Goal: Use online tool/utility: Utilize a website feature to perform a specific function

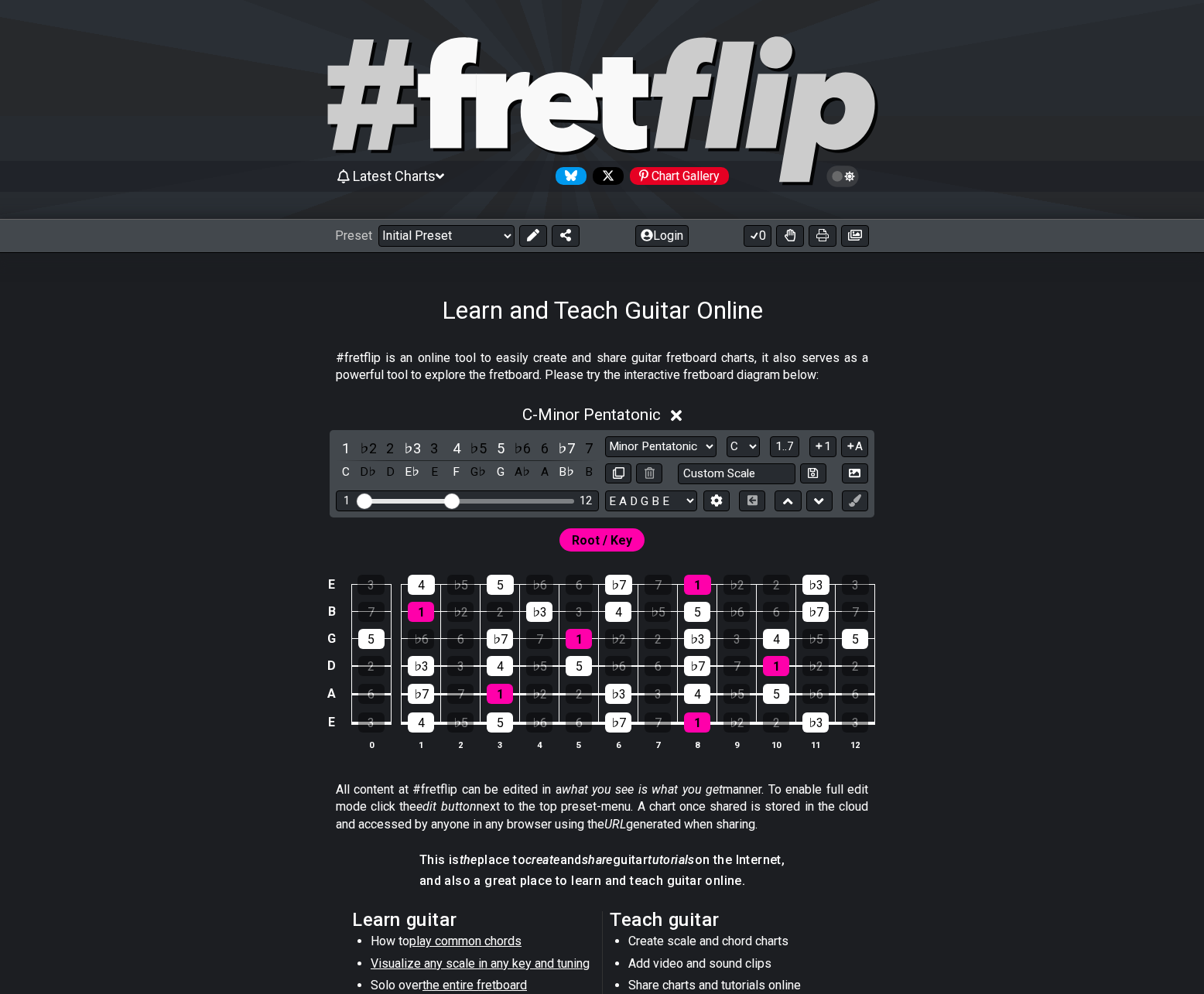
click at [268, 456] on div "C - Minor Pentatonic 1 ♭2 2 ♭3 3 4 ♭5 5 ♭6 6 ♭7 7 C D♭ D E♭ E F G♭ G A♭ A B♭ B …" at bounding box center [602, 584] width 1204 height 376
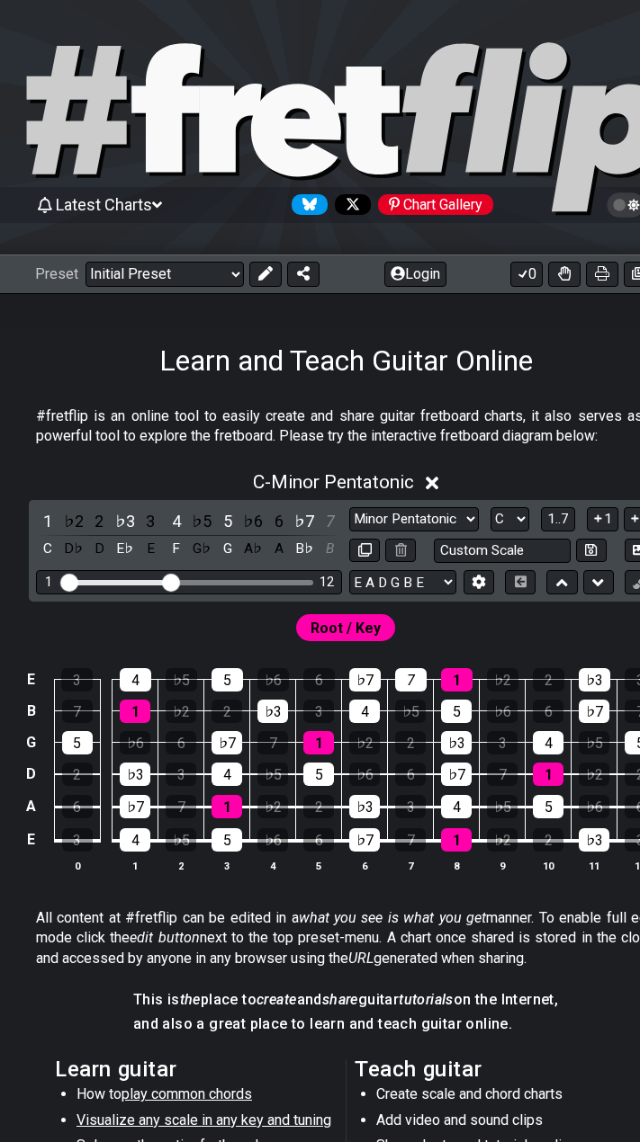
drag, startPoint x: 407, startPoint y: 679, endPoint x: 407, endPoint y: 730, distance: 51.3
click at [407, 680] on div "7" at bounding box center [410, 679] width 31 height 23
click at [406, 719] on div "♭5" at bounding box center [410, 711] width 31 height 23
click at [405, 741] on div "2" at bounding box center [410, 742] width 31 height 23
click at [404, 786] on div "6" at bounding box center [410, 774] width 31 height 23
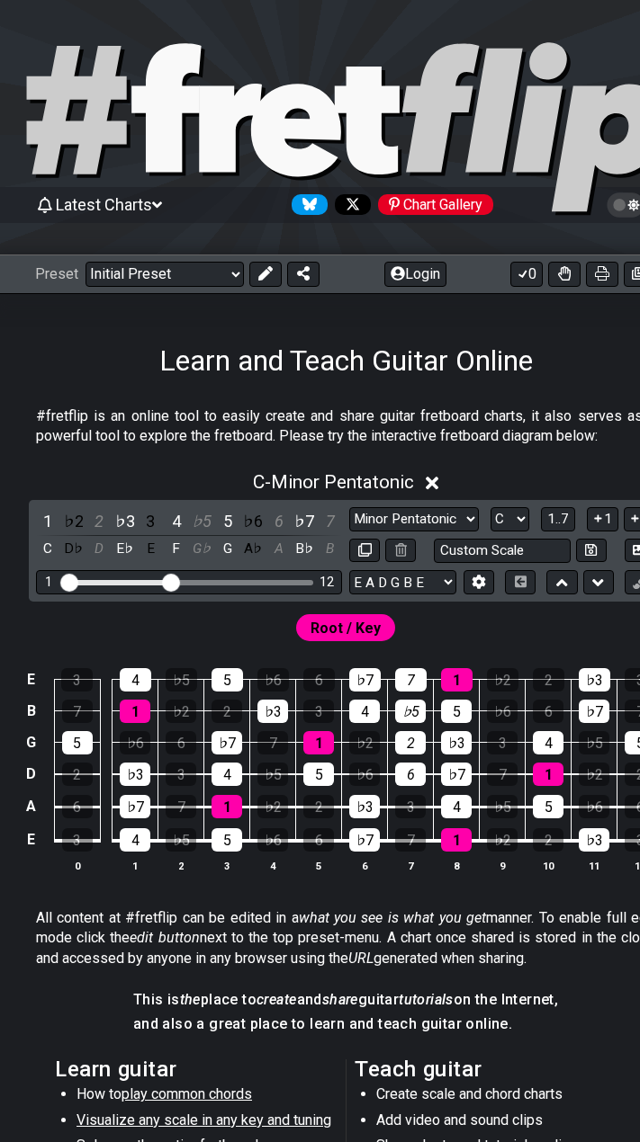
click at [406, 813] on div "3" at bounding box center [410, 806] width 31 height 23
click at [403, 840] on div "7" at bounding box center [410, 839] width 31 height 23
click at [486, 840] on td "♭2" at bounding box center [502, 825] width 46 height 34
click at [495, 800] on div "♭5" at bounding box center [502, 806] width 31 height 23
click at [499, 758] on td "7" at bounding box center [502, 759] width 46 height 32
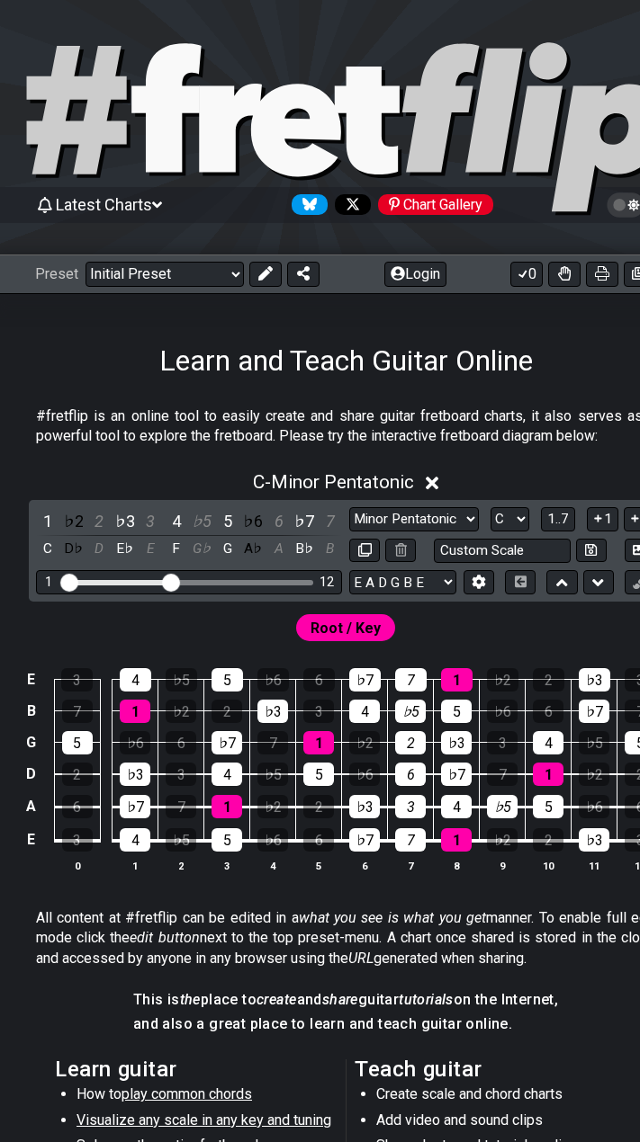
click at [497, 739] on div "3" at bounding box center [502, 742] width 31 height 23
click at [507, 705] on div "♭6" at bounding box center [502, 711] width 31 height 23
click at [511, 681] on div "♭2" at bounding box center [502, 679] width 31 height 23
click at [542, 682] on div "2" at bounding box center [547, 679] width 31 height 23
drag, startPoint x: 541, startPoint y: 707, endPoint x: 559, endPoint y: 734, distance: 31.9
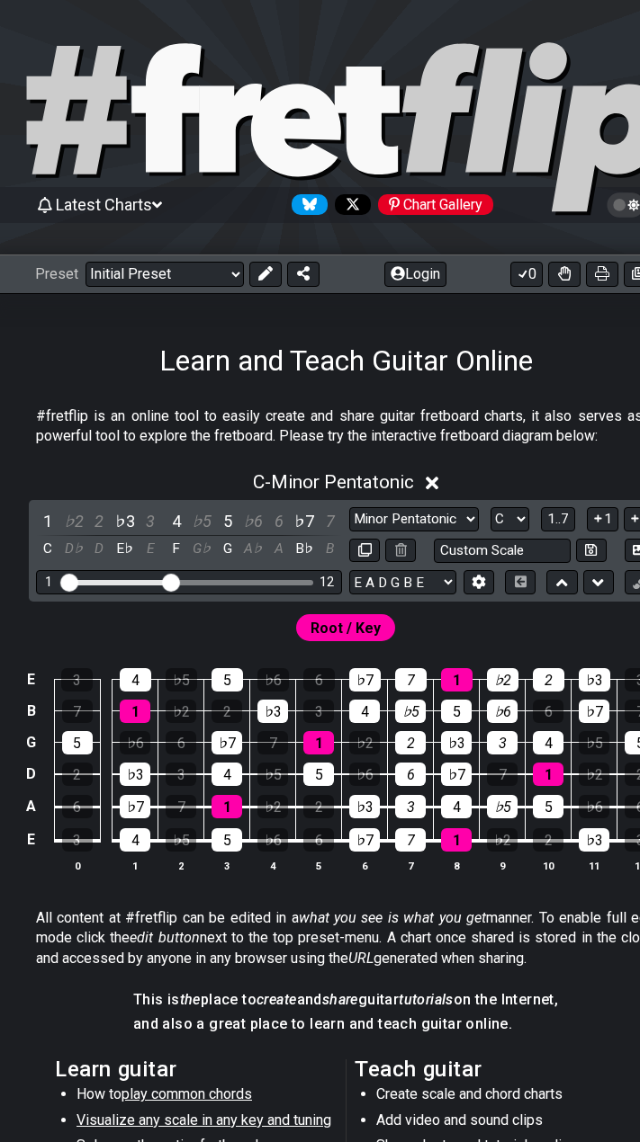
click at [541, 709] on div "6" at bounding box center [547, 711] width 31 height 23
click at [588, 743] on div "♭5" at bounding box center [593, 742] width 31 height 23
drag, startPoint x: 593, startPoint y: 774, endPoint x: 595, endPoint y: 807, distance: 33.3
click at [592, 775] on div "♭2" at bounding box center [593, 774] width 31 height 23
drag, startPoint x: 595, startPoint y: 812, endPoint x: 558, endPoint y: 823, distance: 38.4
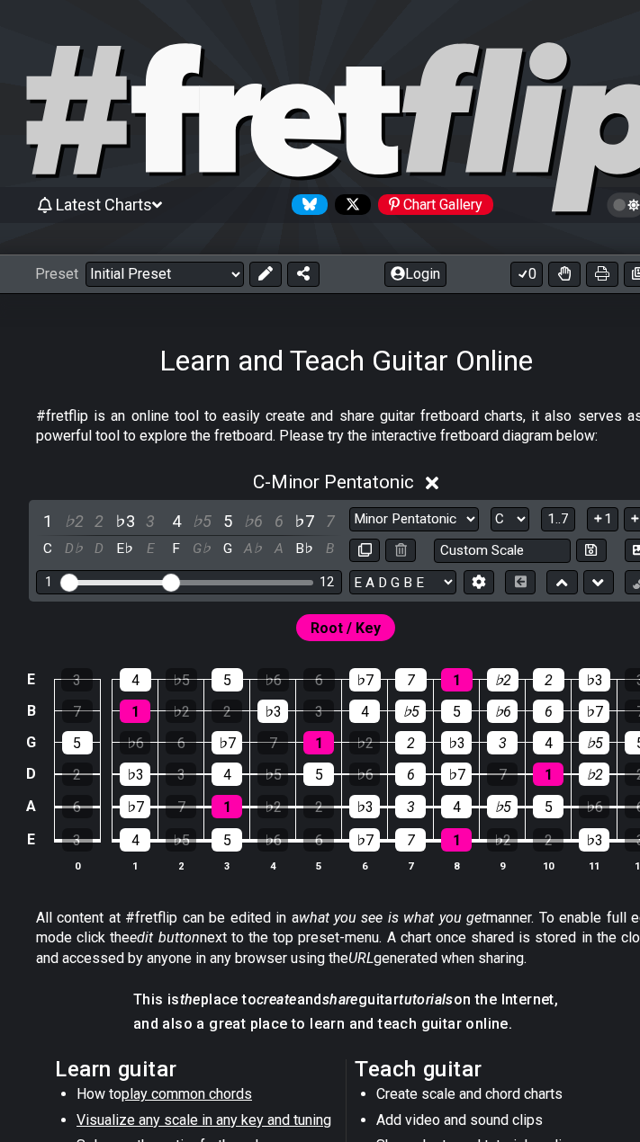
click at [594, 813] on div "♭6" at bounding box center [593, 806] width 31 height 23
click at [271, 842] on div "♭6" at bounding box center [272, 839] width 31 height 23
click at [275, 803] on div "♭2" at bounding box center [272, 806] width 31 height 23
click at [266, 767] on div "♭5" at bounding box center [272, 774] width 31 height 23
click at [272, 747] on div "7" at bounding box center [272, 742] width 31 height 23
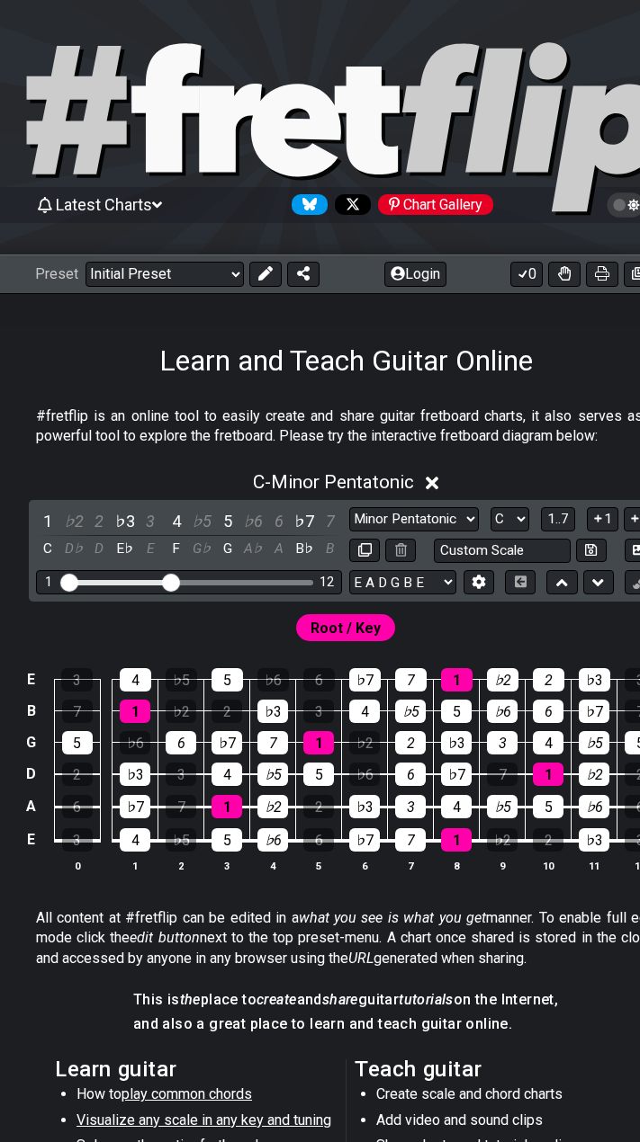
click at [184, 745] on div "6" at bounding box center [181, 742] width 31 height 23
drag, startPoint x: 182, startPoint y: 771, endPoint x: 174, endPoint y: 789, distance: 19.4
click at [182, 772] on div "3" at bounding box center [181, 774] width 31 height 23
drag, startPoint x: 171, startPoint y: 803, endPoint x: 174, endPoint y: 815, distance: 12.2
click at [171, 805] on div "7" at bounding box center [181, 806] width 31 height 23
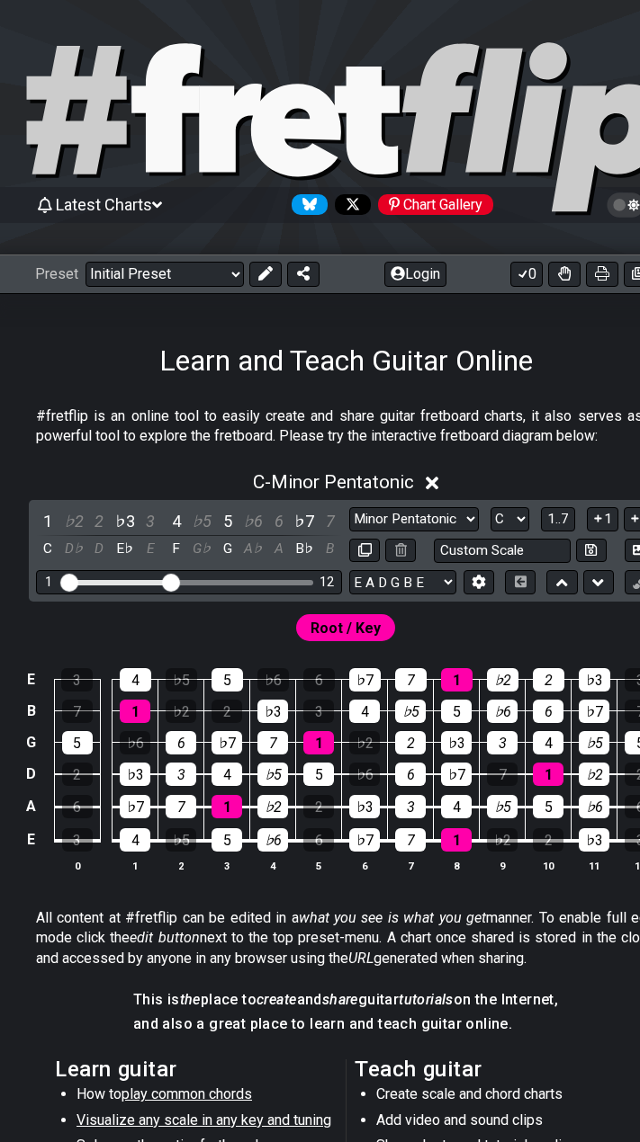
click at [175, 835] on div "♭5" at bounding box center [181, 839] width 31 height 23
click at [184, 709] on div "♭2" at bounding box center [181, 711] width 31 height 23
click at [188, 681] on div "♭5" at bounding box center [181, 679] width 31 height 23
click at [360, 749] on div "♭2" at bounding box center [364, 742] width 31 height 23
click at [361, 779] on div "♭6" at bounding box center [364, 774] width 31 height 23
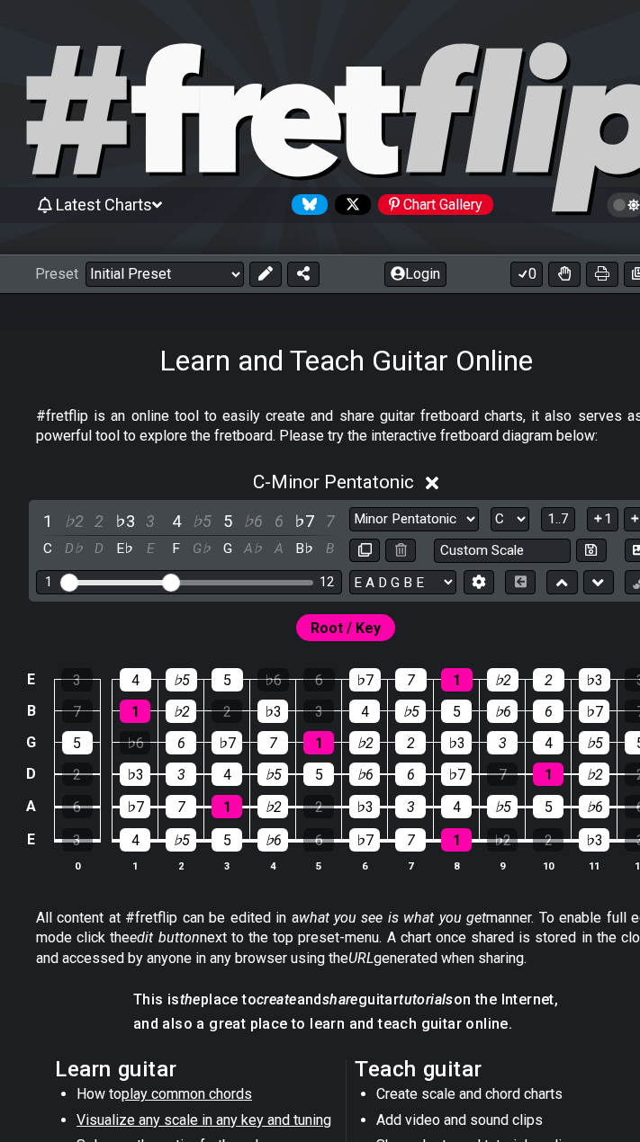
click at [318, 808] on div "2" at bounding box center [318, 806] width 31 height 23
click at [317, 842] on div "6" at bounding box center [318, 839] width 31 height 23
click at [294, 164] on icon at bounding box center [296, 130] width 90 height 93
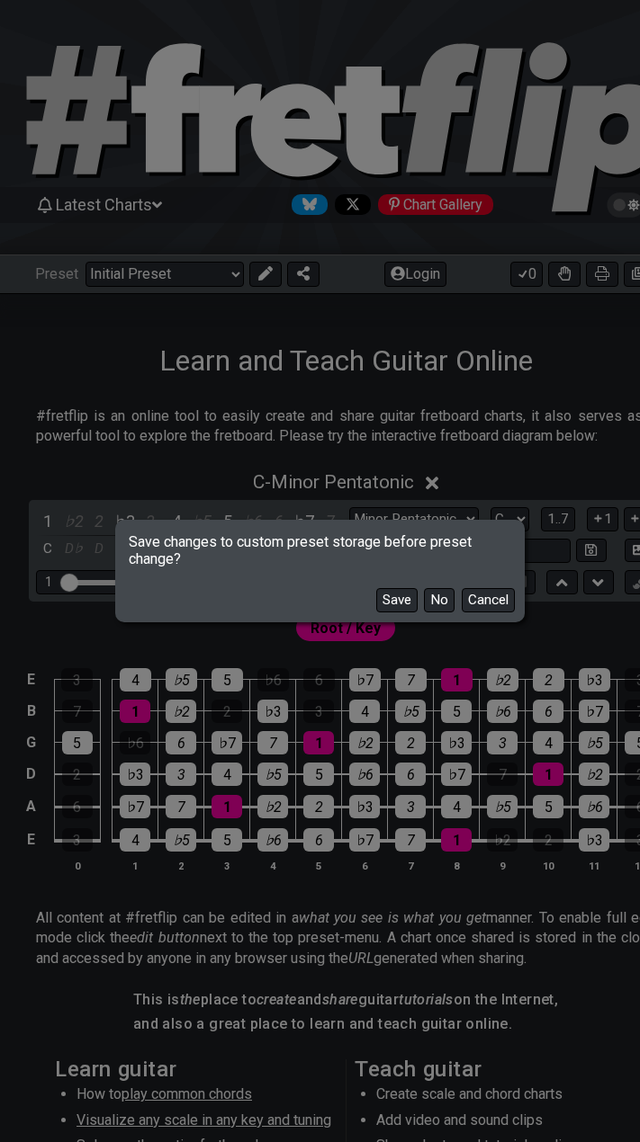
click at [440, 603] on button "No" at bounding box center [439, 600] width 31 height 24
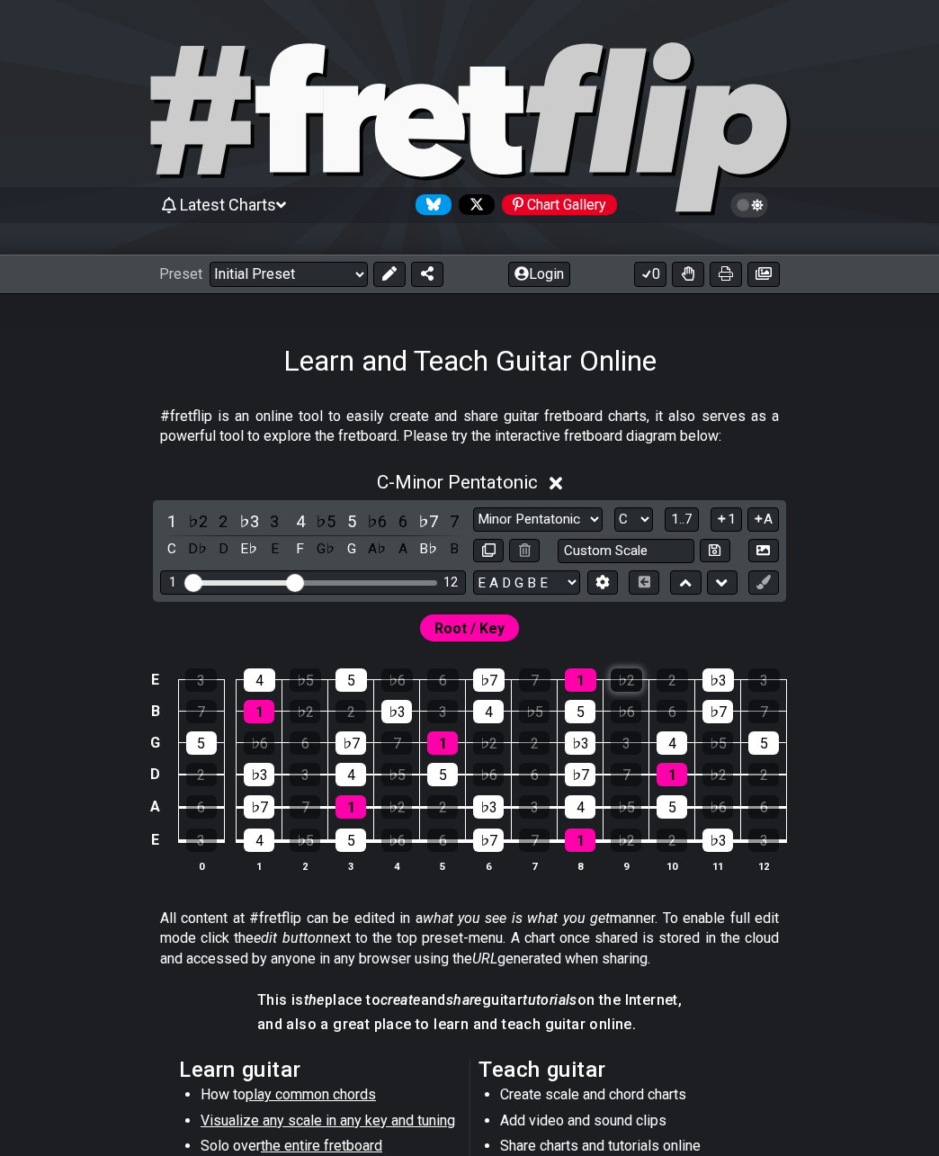
click at [624, 682] on div "♭2" at bounding box center [626, 679] width 31 height 23
click at [614, 714] on div "♭6" at bounding box center [626, 711] width 31 height 23
click at [620, 745] on div "3" at bounding box center [626, 742] width 31 height 23
click at [620, 775] on div "7" at bounding box center [626, 774] width 31 height 23
click at [618, 803] on div "♭5" at bounding box center [626, 806] width 31 height 23
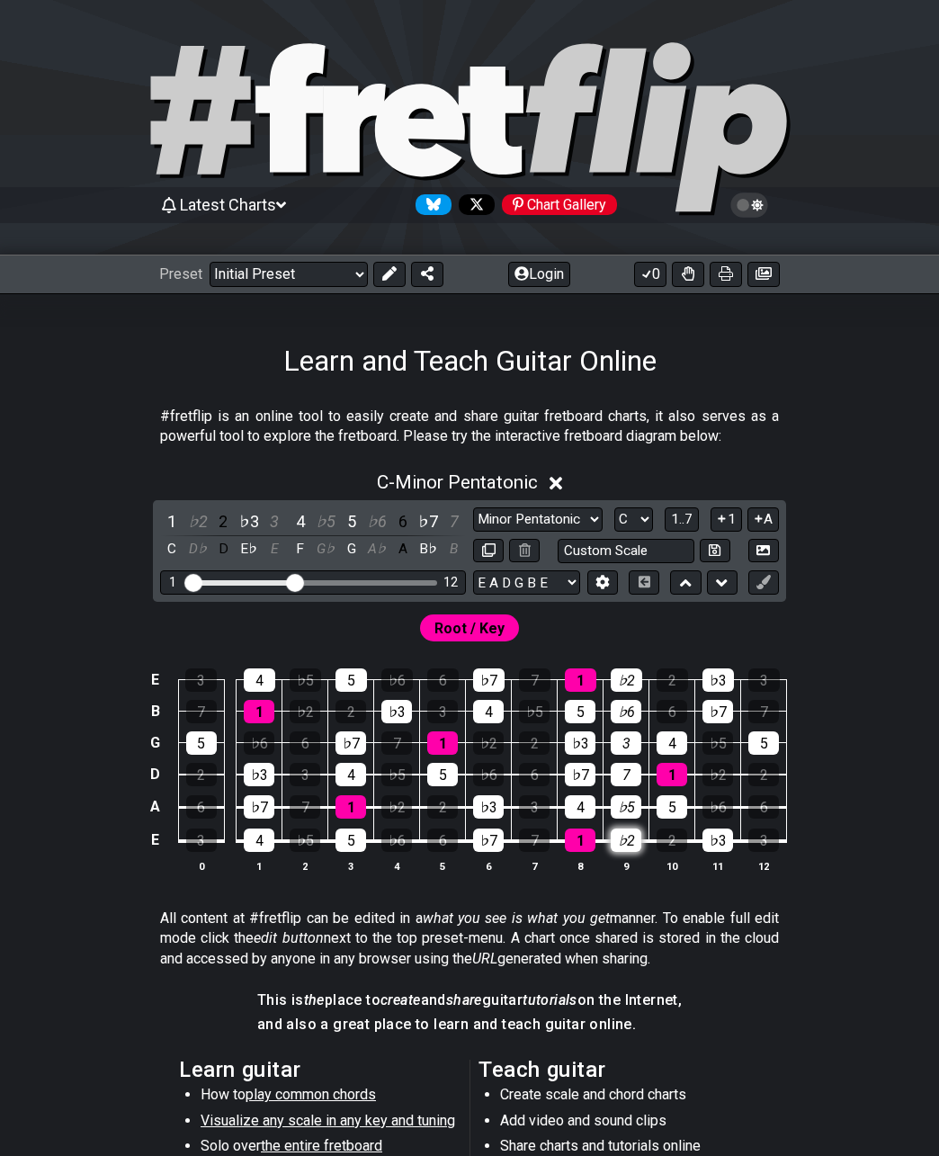
click at [612, 839] on div "♭2" at bounding box center [626, 839] width 31 height 23
drag, startPoint x: 530, startPoint y: 681, endPoint x: 529, endPoint y: 706, distance: 25.2
click at [529, 683] on div "7" at bounding box center [534, 679] width 31 height 23
drag, startPoint x: 528, startPoint y: 709, endPoint x: 526, endPoint y: 724, distance: 15.4
click at [527, 711] on div "♭5" at bounding box center [534, 711] width 31 height 23
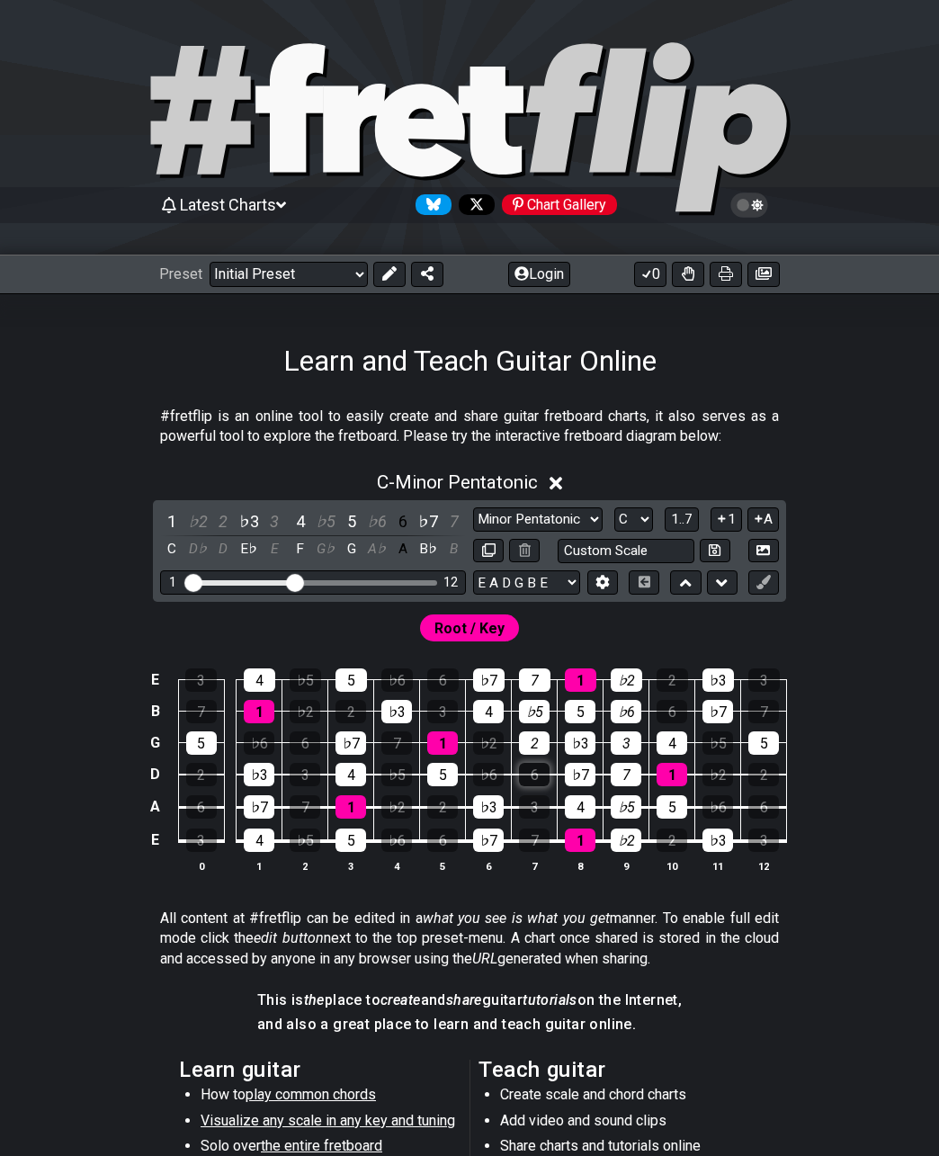
drag, startPoint x: 524, startPoint y: 748, endPoint x: 526, endPoint y: 780, distance: 31.5
click at [524, 749] on div "2" at bounding box center [534, 742] width 31 height 23
drag, startPoint x: 526, startPoint y: 783, endPoint x: 530, endPoint y: 803, distance: 21.0
click at [527, 783] on div "6" at bounding box center [534, 774] width 31 height 23
click at [531, 808] on div "3" at bounding box center [534, 806] width 31 height 23
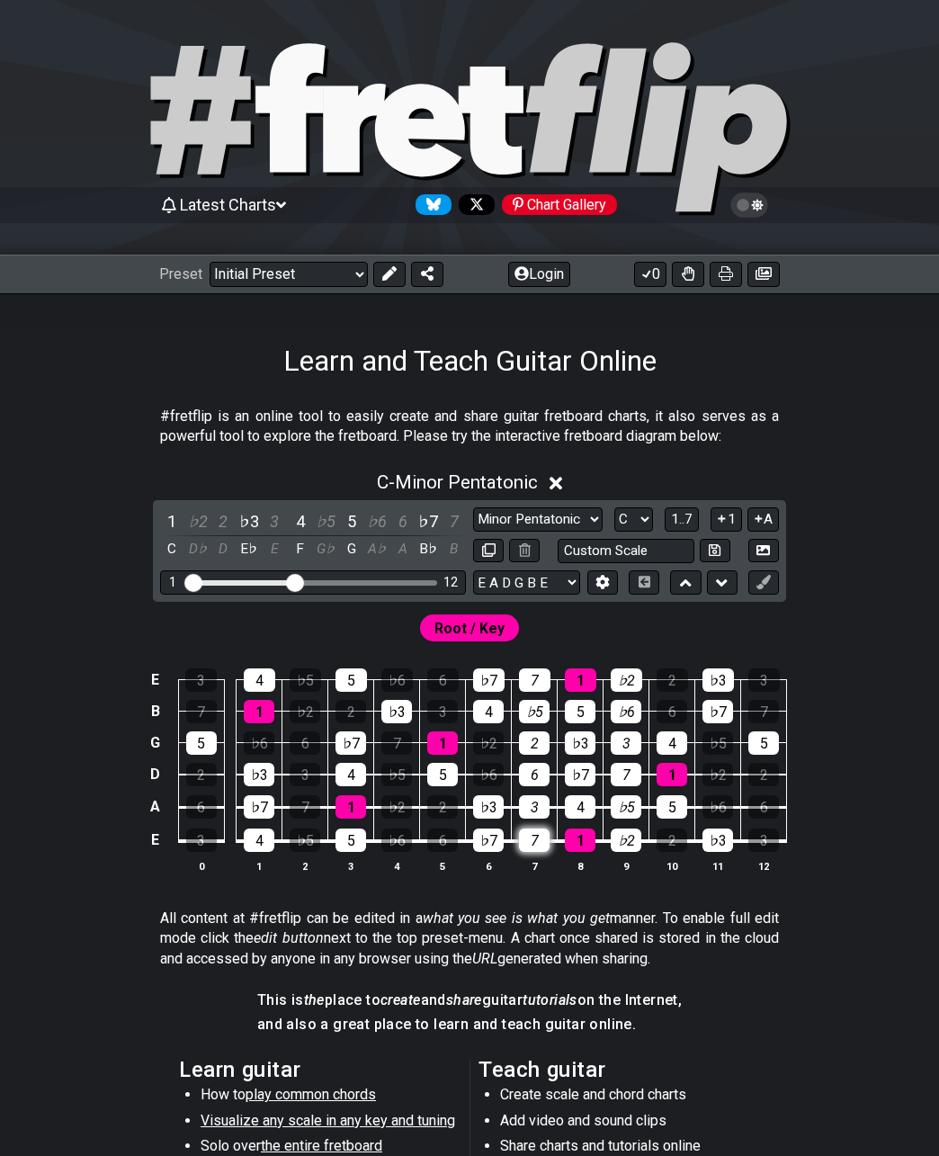
click at [526, 844] on div "7" at bounding box center [534, 839] width 31 height 23
click at [13, 399] on section "#fretflip is an online tool to easily create and share guitar fretboard charts,…" at bounding box center [469, 430] width 939 height 62
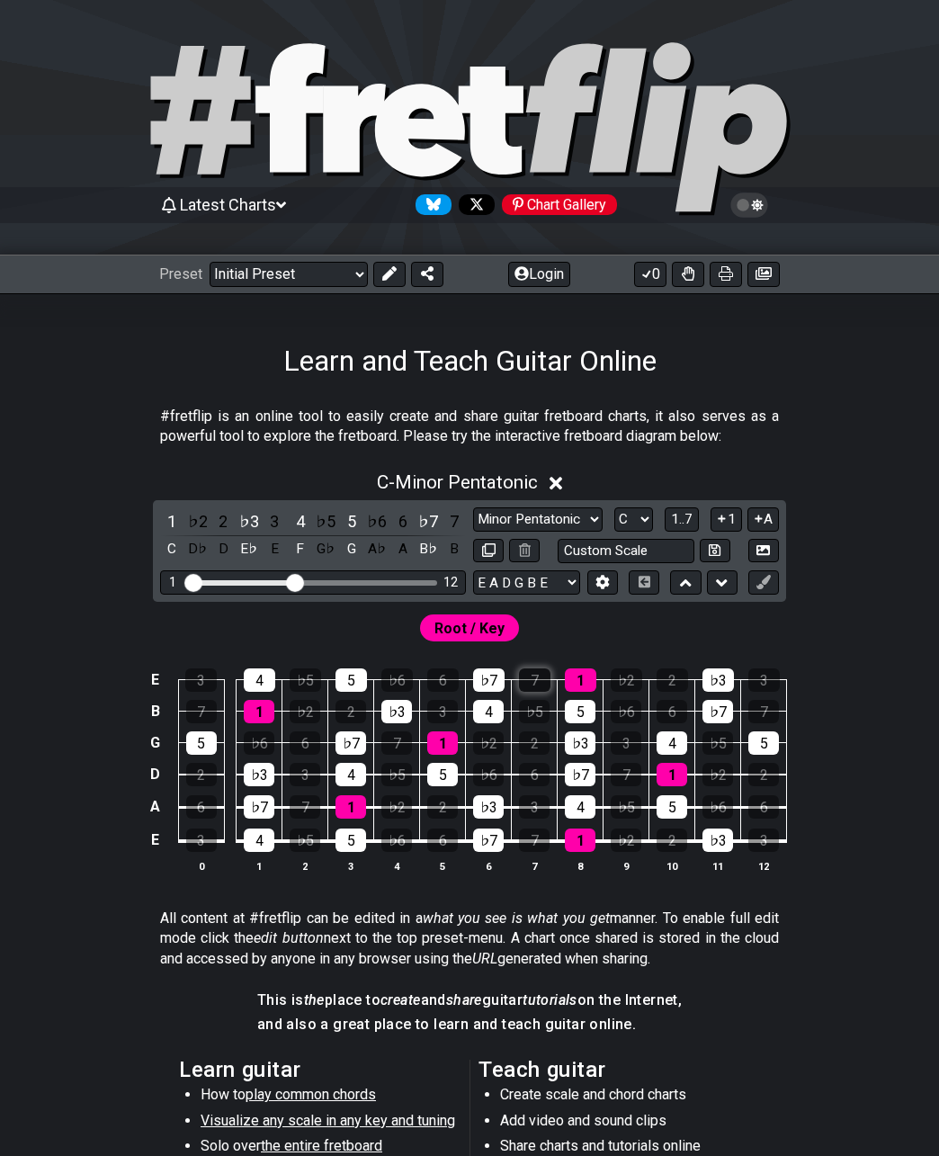
click at [535, 677] on div "7" at bounding box center [534, 679] width 31 height 23
click at [525, 706] on div "♭5" at bounding box center [534, 711] width 31 height 23
click at [532, 738] on div "2" at bounding box center [534, 742] width 31 height 23
click at [532, 771] on div "6" at bounding box center [534, 774] width 31 height 23
click at [532, 803] on div "3" at bounding box center [534, 806] width 31 height 23
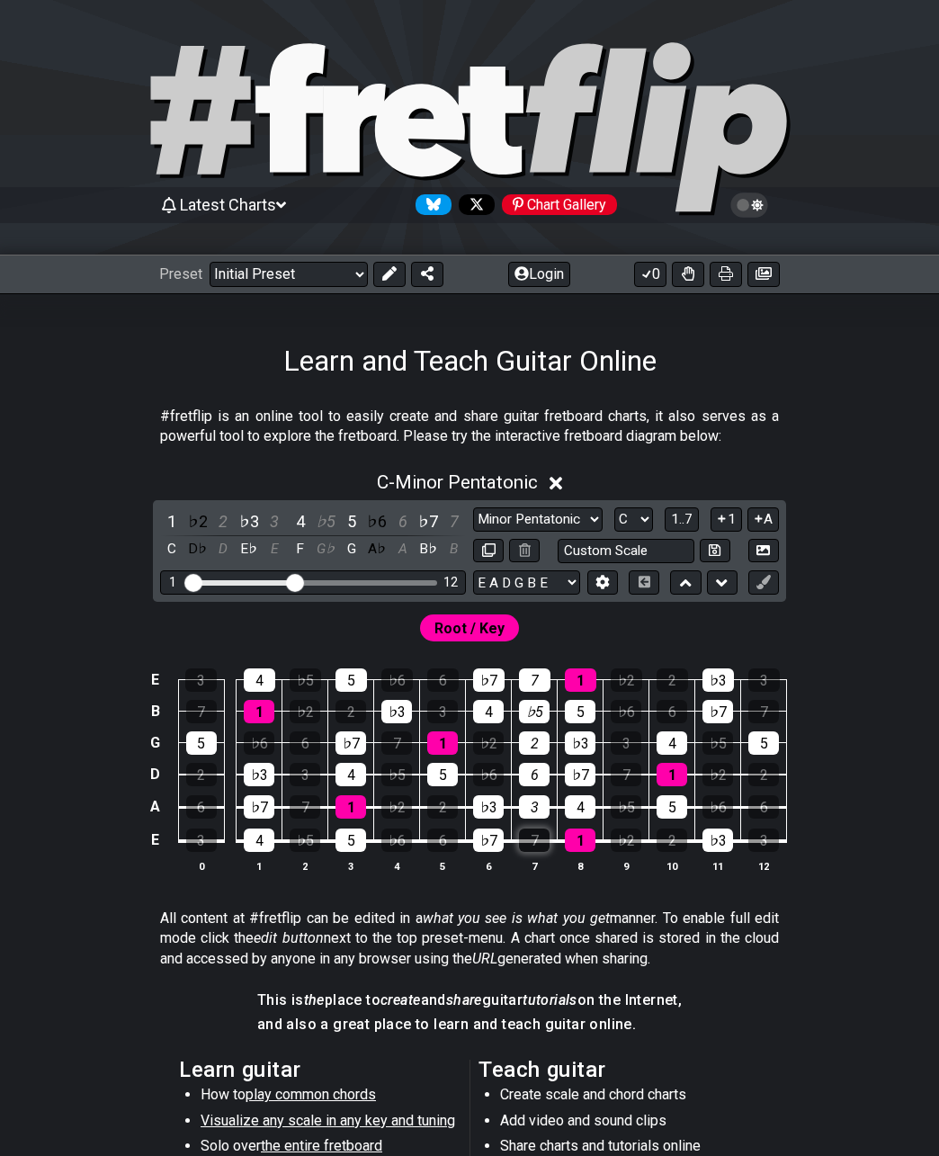
click at [528, 838] on div "7" at bounding box center [534, 839] width 31 height 23
click at [526, 275] on button "Login" at bounding box center [539, 274] width 62 height 25
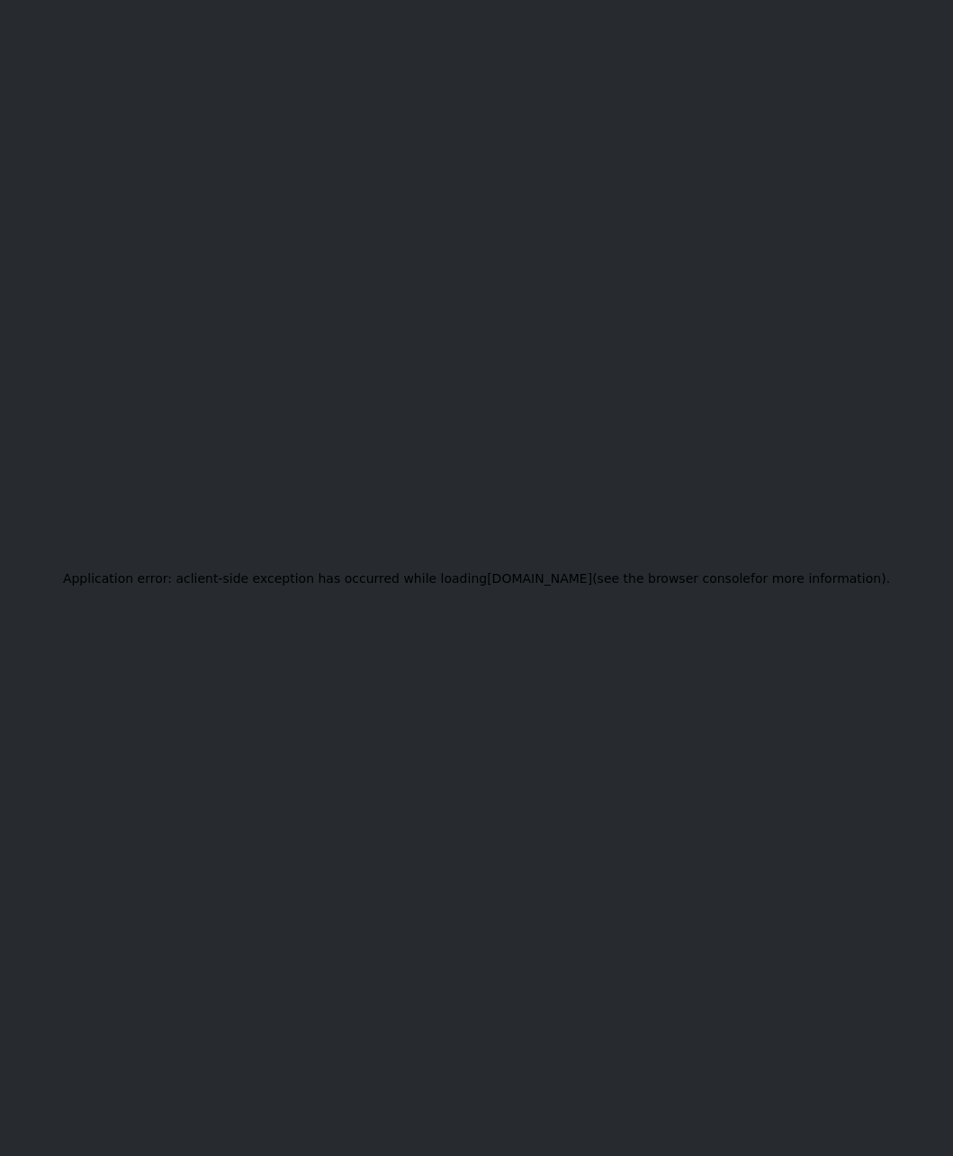
click at [442, 302] on div "Application error: a client -side exception has occurred while loading test.fre…" at bounding box center [476, 578] width 953 height 1156
click at [139, 320] on div "Application error: a client -side exception has occurred while loading test.fre…" at bounding box center [476, 578] width 953 height 1156
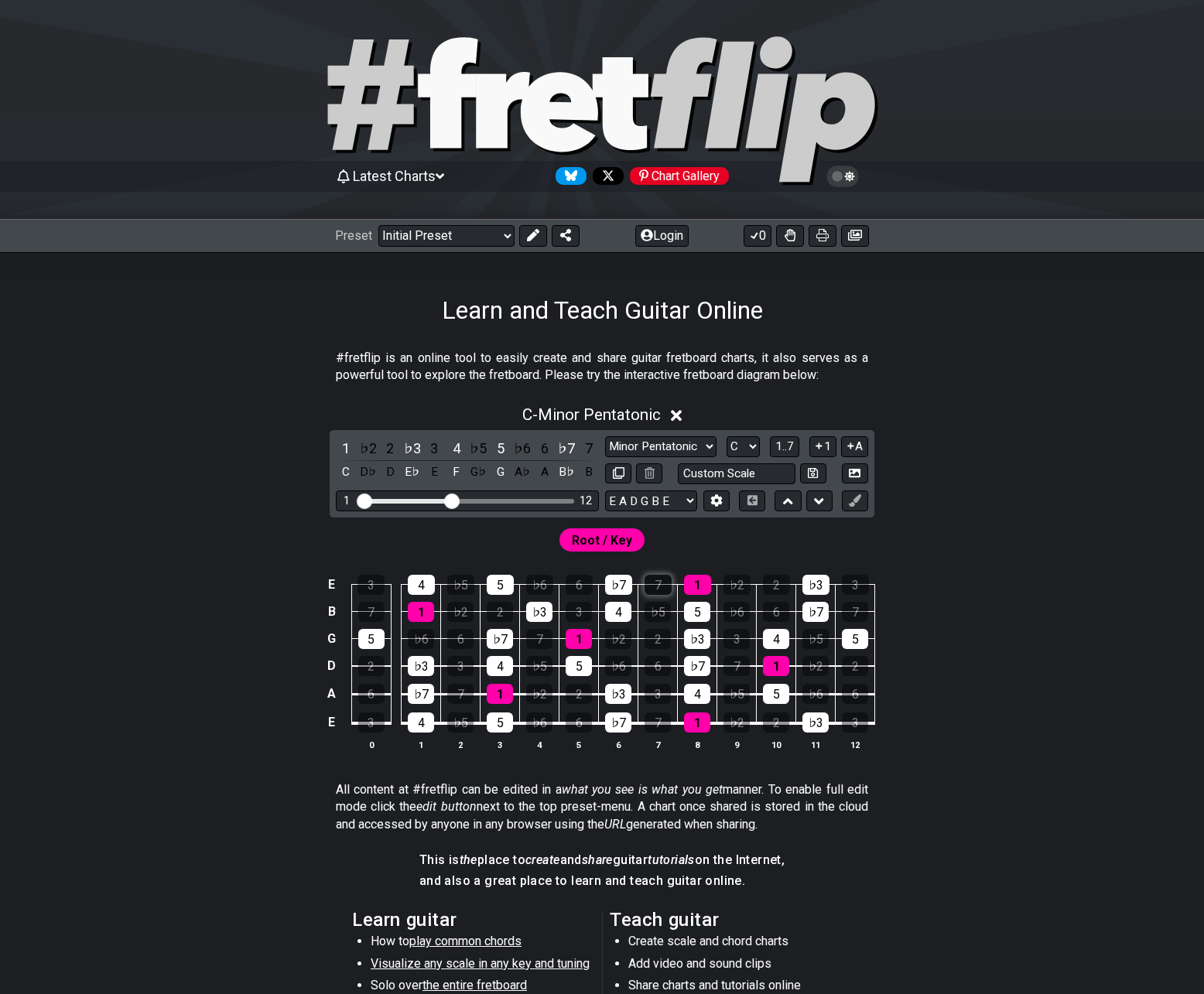
click at [652, 581] on div "7" at bounding box center [657, 584] width 27 height 20
click at [658, 608] on div "♭5" at bounding box center [657, 611] width 27 height 20
click at [655, 637] on div "2" at bounding box center [657, 638] width 27 height 20
click at [660, 666] on div "6" at bounding box center [657, 666] width 27 height 20
drag, startPoint x: 652, startPoint y: 692, endPoint x: 668, endPoint y: 727, distance: 38.5
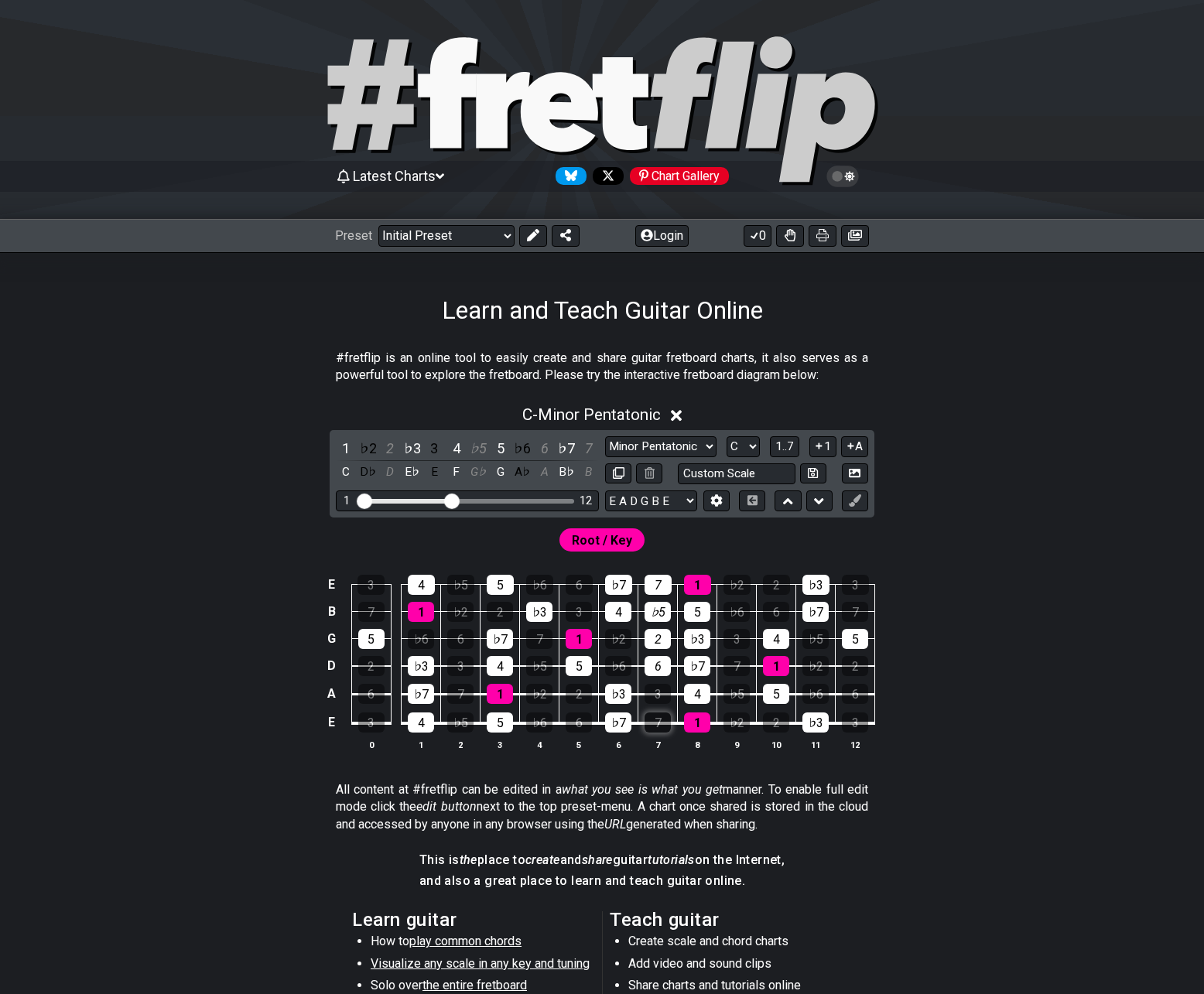
click at [652, 696] on div "3" at bounding box center [657, 693] width 27 height 20
click at [673, 737] on th "7" at bounding box center [658, 744] width 40 height 16
click at [659, 727] on div "7" at bounding box center [657, 721] width 27 height 20
click at [215, 527] on div "Root / Key" at bounding box center [602, 536] width 1204 height 37
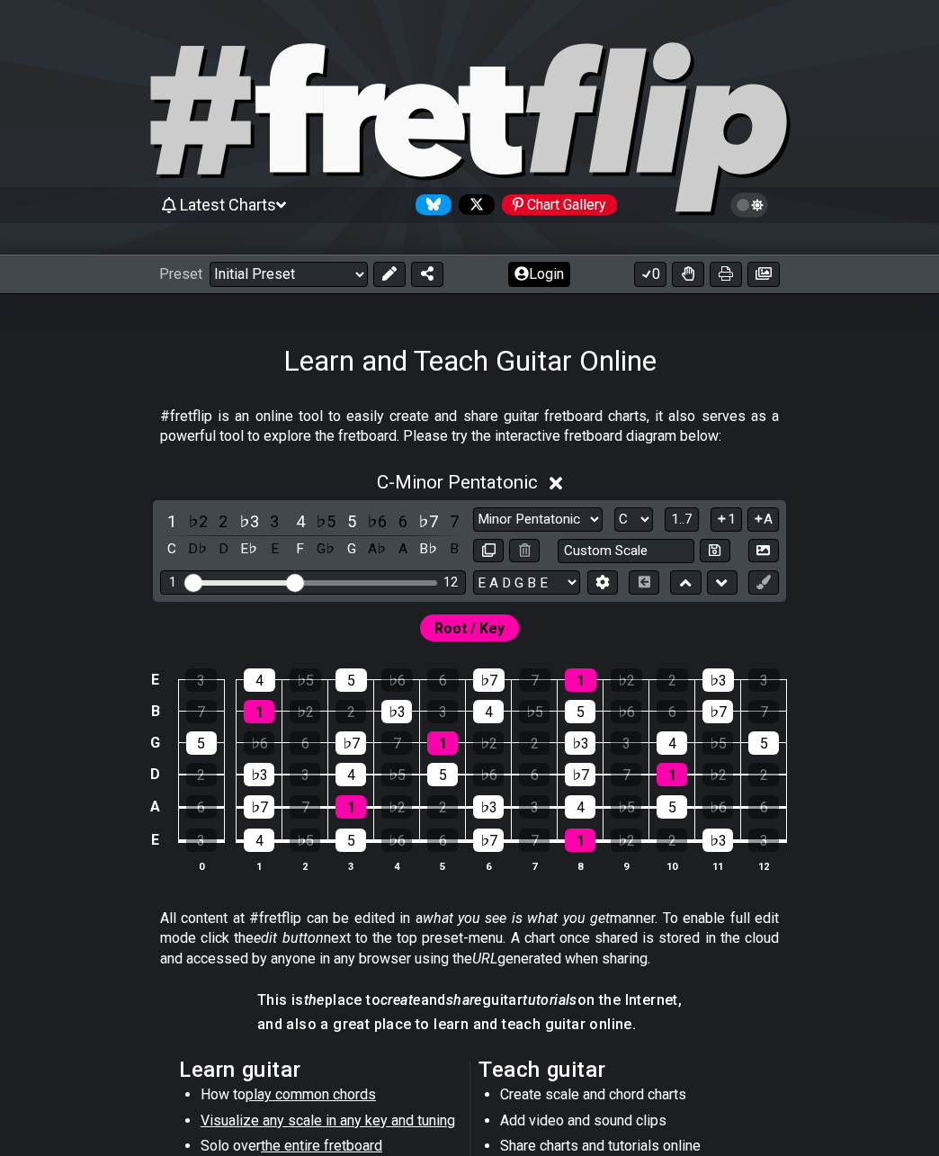
click at [525, 276] on button "Login" at bounding box center [539, 274] width 62 height 25
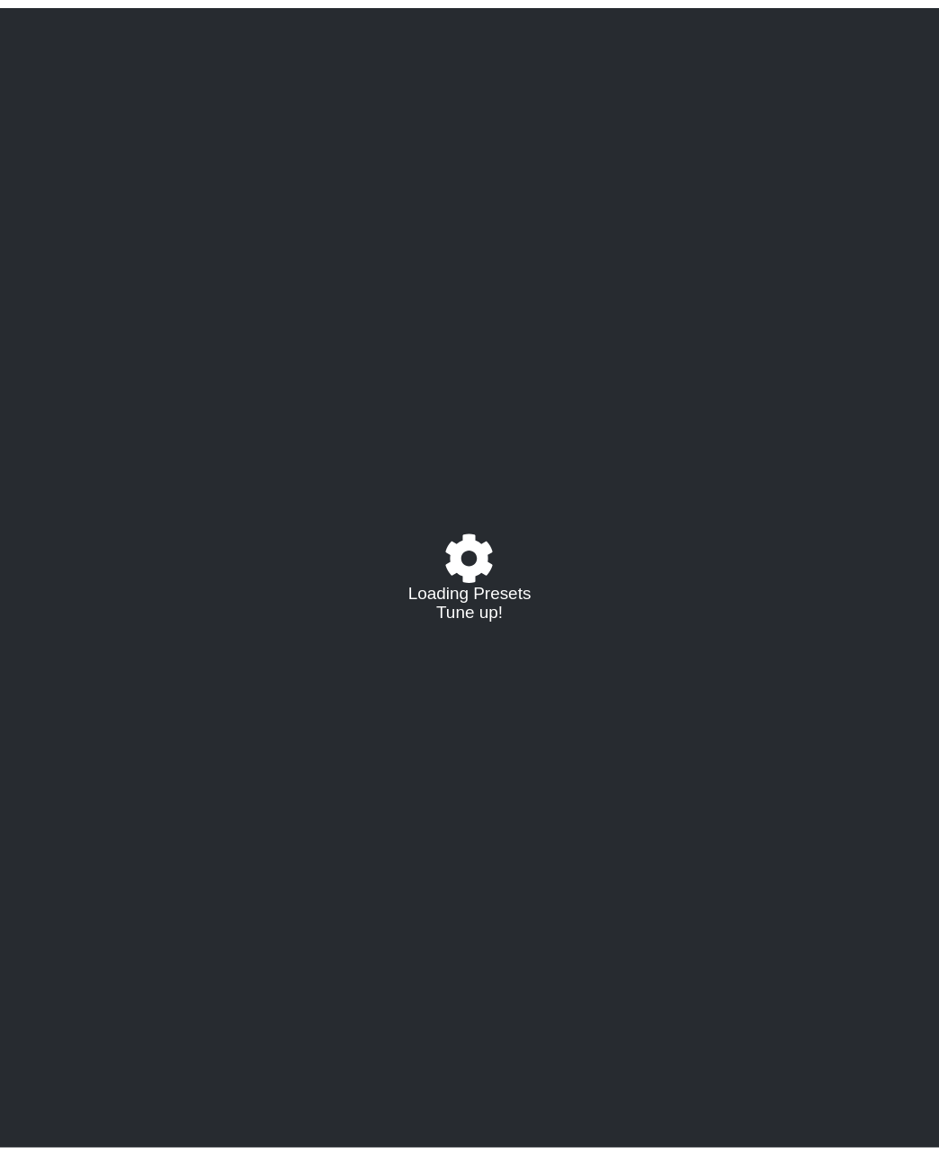
select select "C"
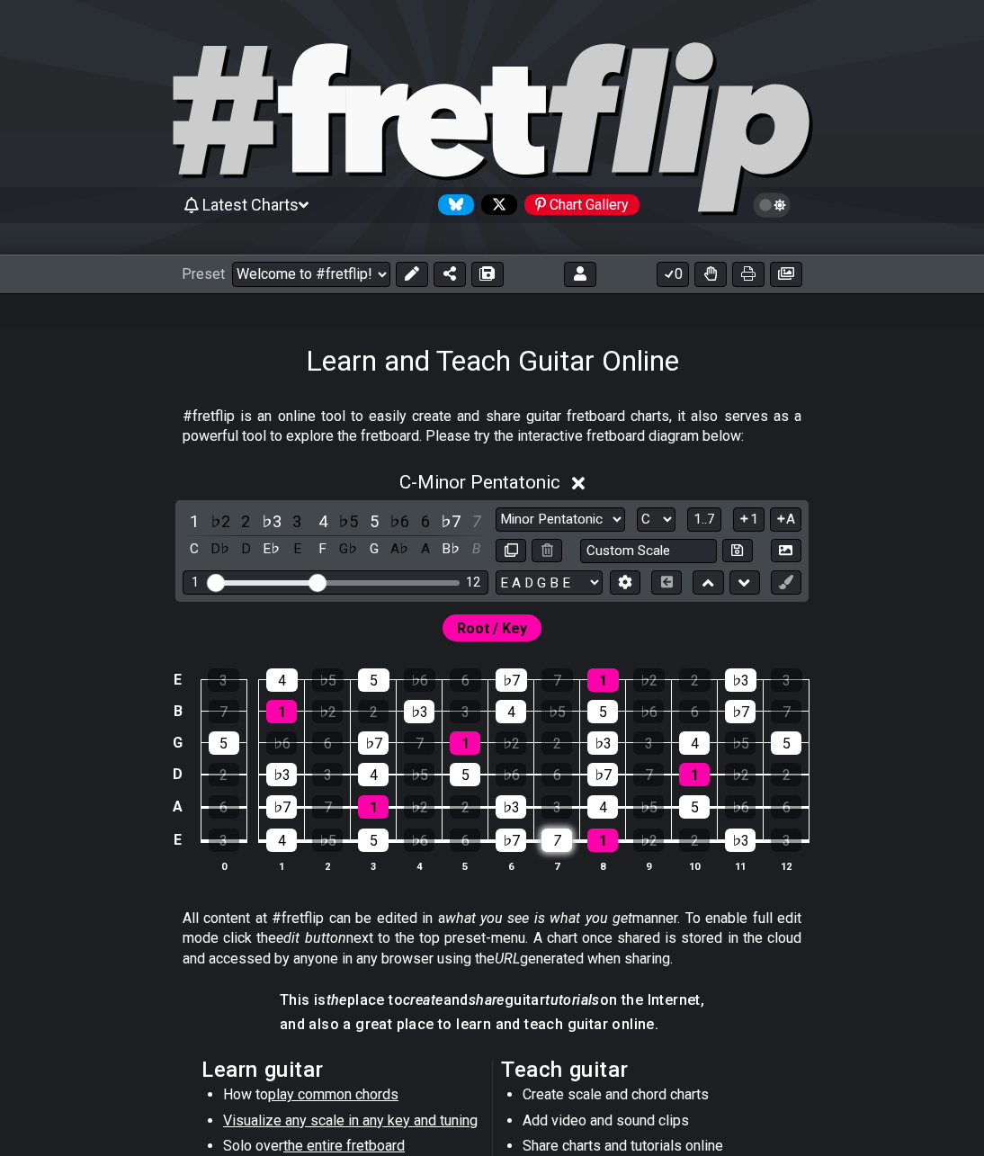
click at [558, 838] on div "7" at bounding box center [556, 839] width 31 height 23
click at [563, 804] on div "3" at bounding box center [556, 806] width 31 height 23
drag, startPoint x: 564, startPoint y: 774, endPoint x: 563, endPoint y: 752, distance: 22.5
click at [564, 773] on div "6" at bounding box center [556, 774] width 31 height 23
click at [560, 736] on div "2" at bounding box center [556, 742] width 31 height 23
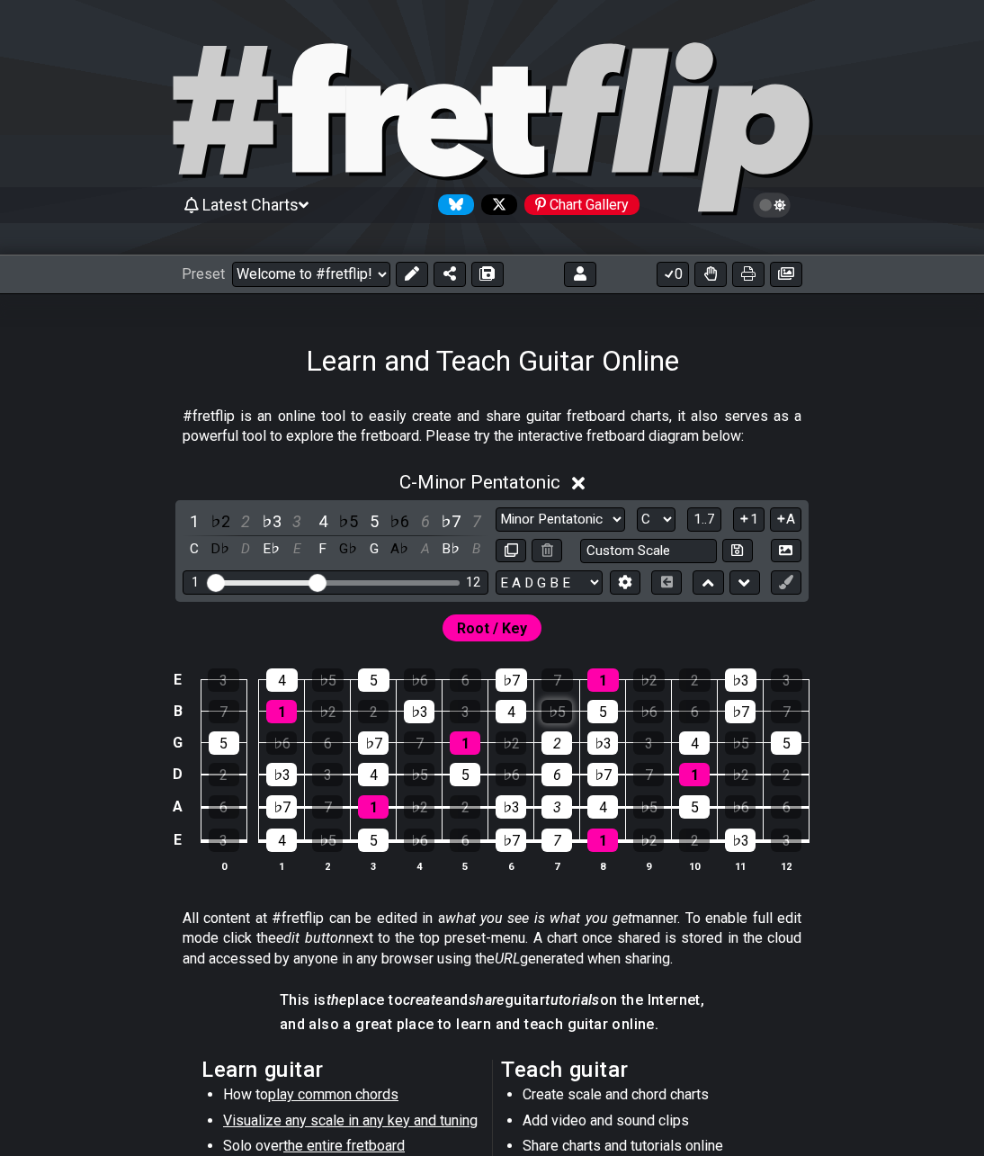
click at [563, 710] on div "♭5" at bounding box center [556, 711] width 31 height 23
click at [565, 675] on div "7" at bounding box center [556, 679] width 31 height 23
click at [649, 686] on div "♭2" at bounding box center [648, 679] width 31 height 23
click at [655, 705] on div "♭6" at bounding box center [648, 711] width 31 height 23
click at [655, 742] on div "3" at bounding box center [648, 742] width 31 height 23
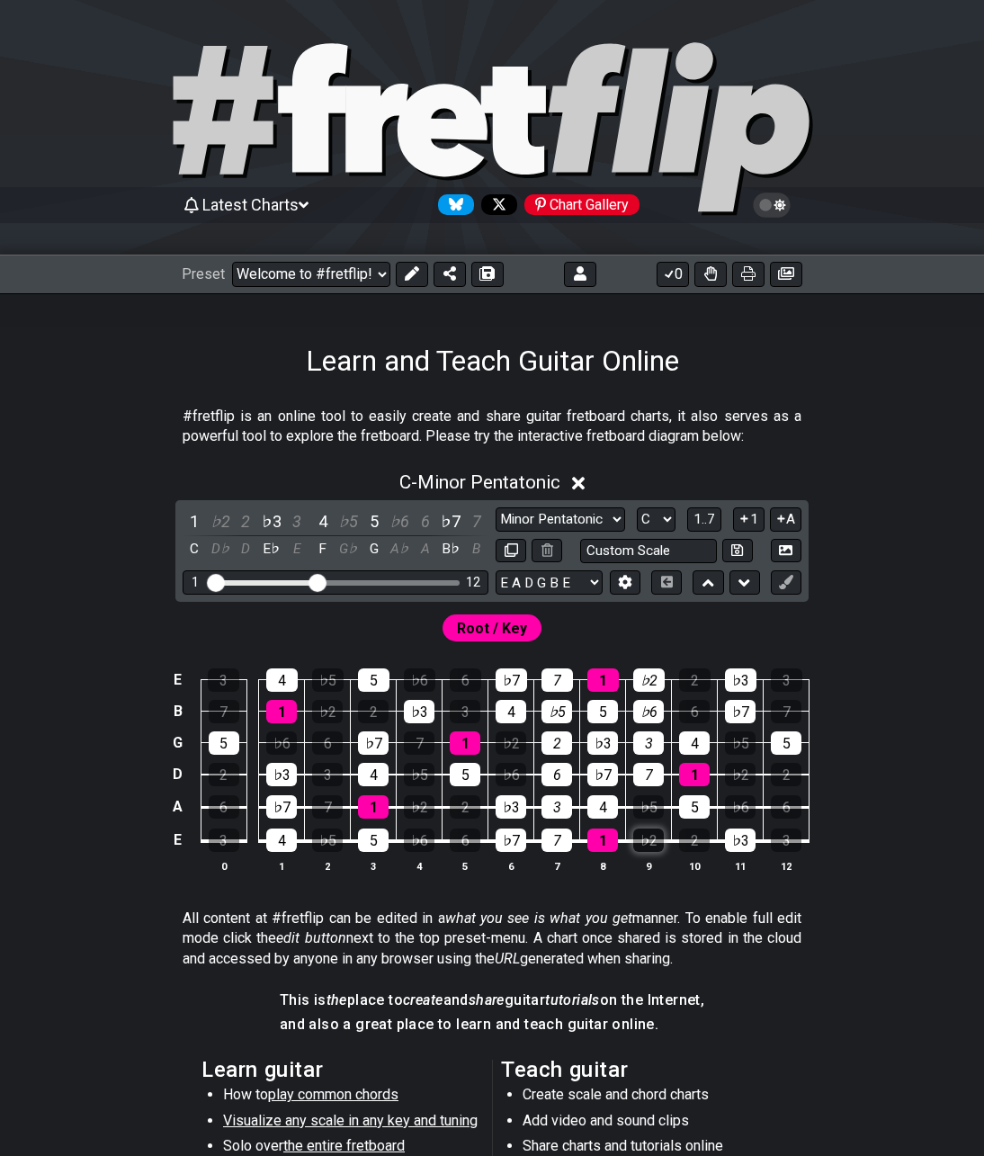
drag, startPoint x: 645, startPoint y: 775, endPoint x: 639, endPoint y: 829, distance: 54.3
click at [645, 776] on div "7" at bounding box center [648, 774] width 31 height 23
click at [643, 808] on div "♭5" at bounding box center [648, 806] width 31 height 23
click at [643, 841] on div "♭2" at bounding box center [648, 839] width 31 height 23
click at [694, 682] on div "2" at bounding box center [694, 679] width 31 height 23
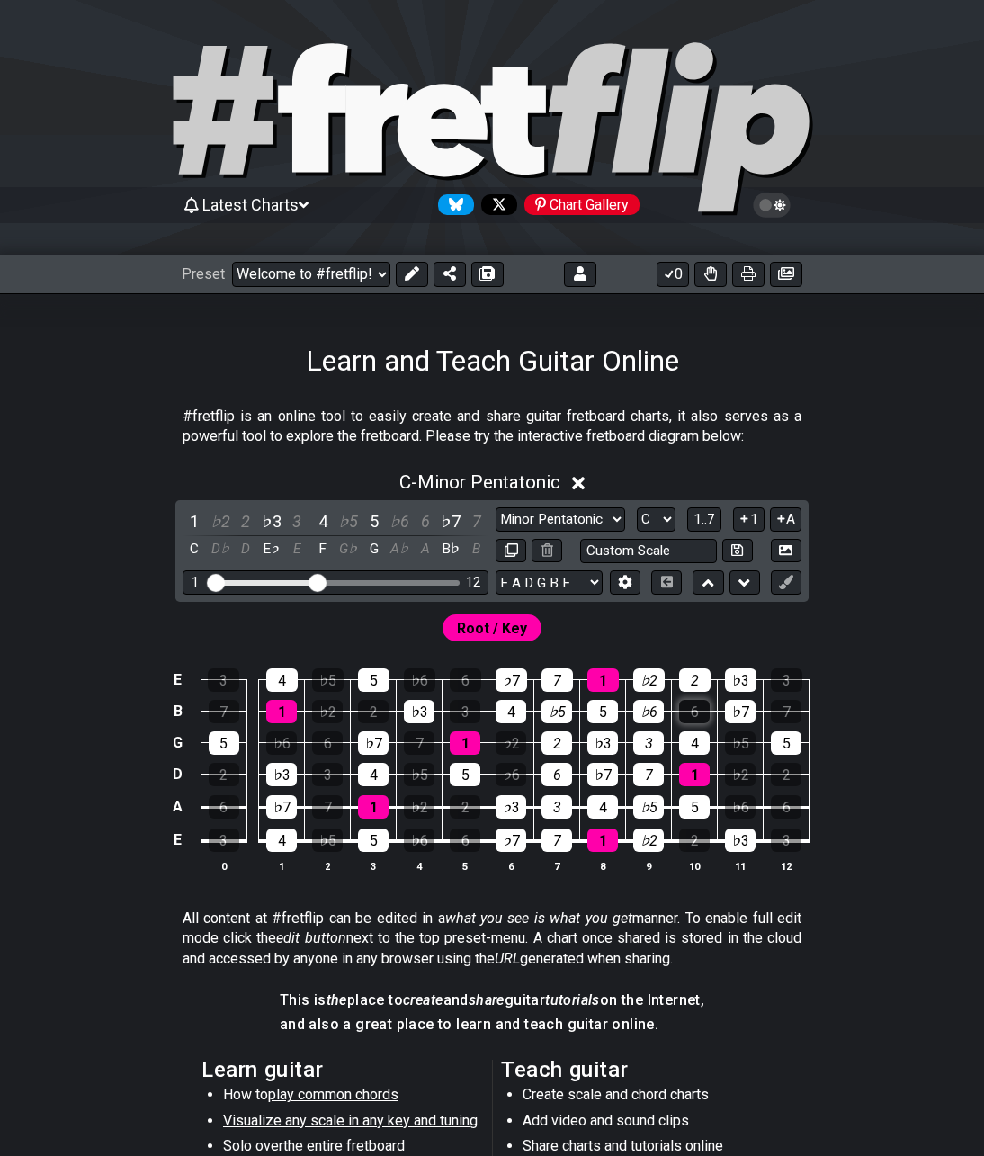
click at [693, 710] on div "6" at bounding box center [694, 711] width 31 height 23
click at [229, 684] on div "3" at bounding box center [223, 679] width 31 height 23
click at [228, 706] on div "7" at bounding box center [224, 711] width 31 height 23
drag, startPoint x: 318, startPoint y: 580, endPoint x: 265, endPoint y: 587, distance: 53.6
click at [265, 581] on input "Visible fret range" at bounding box center [335, 581] width 255 height 0
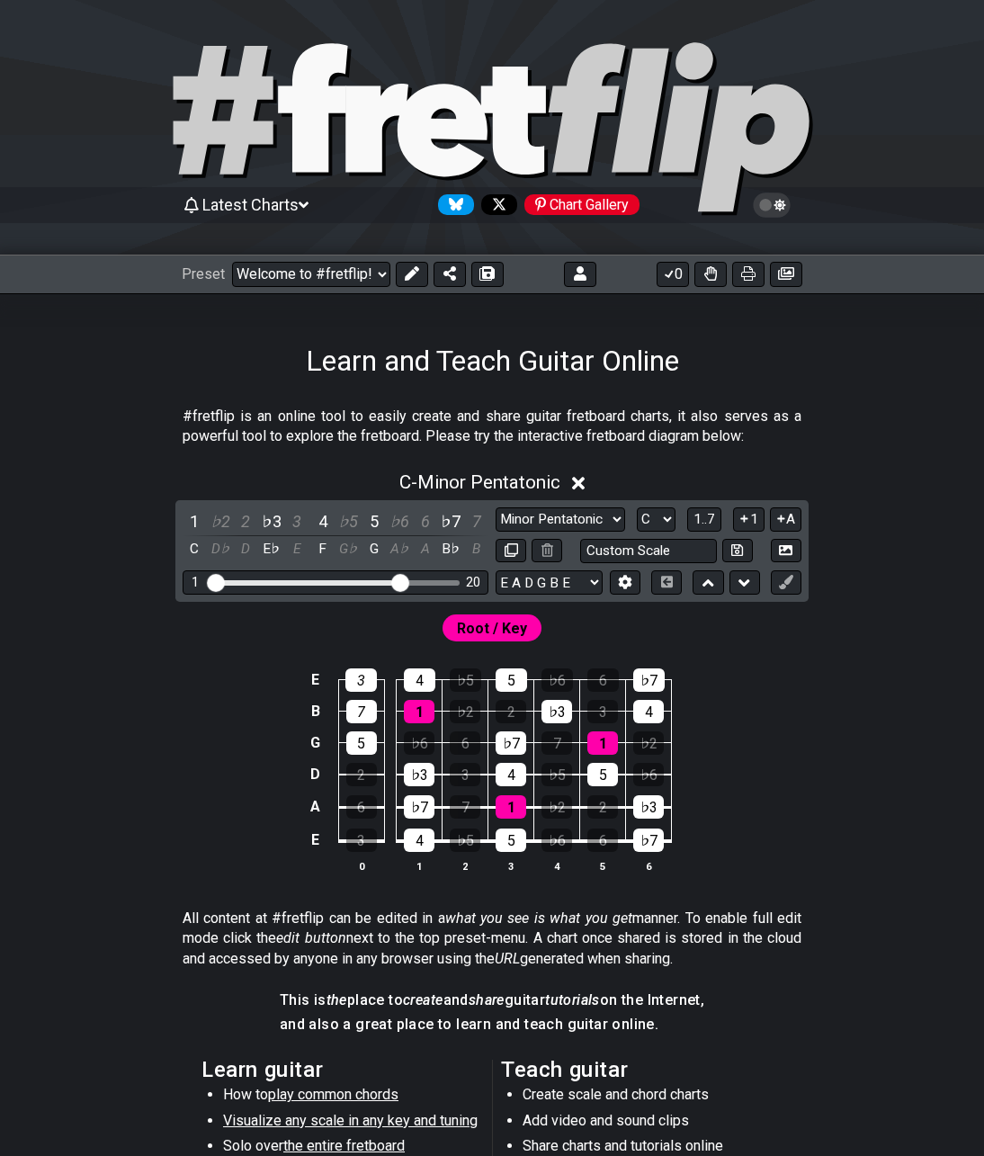
drag, startPoint x: 259, startPoint y: 583, endPoint x: 397, endPoint y: 580, distance: 137.6
click at [396, 581] on input "Visible fret range" at bounding box center [335, 581] width 255 height 0
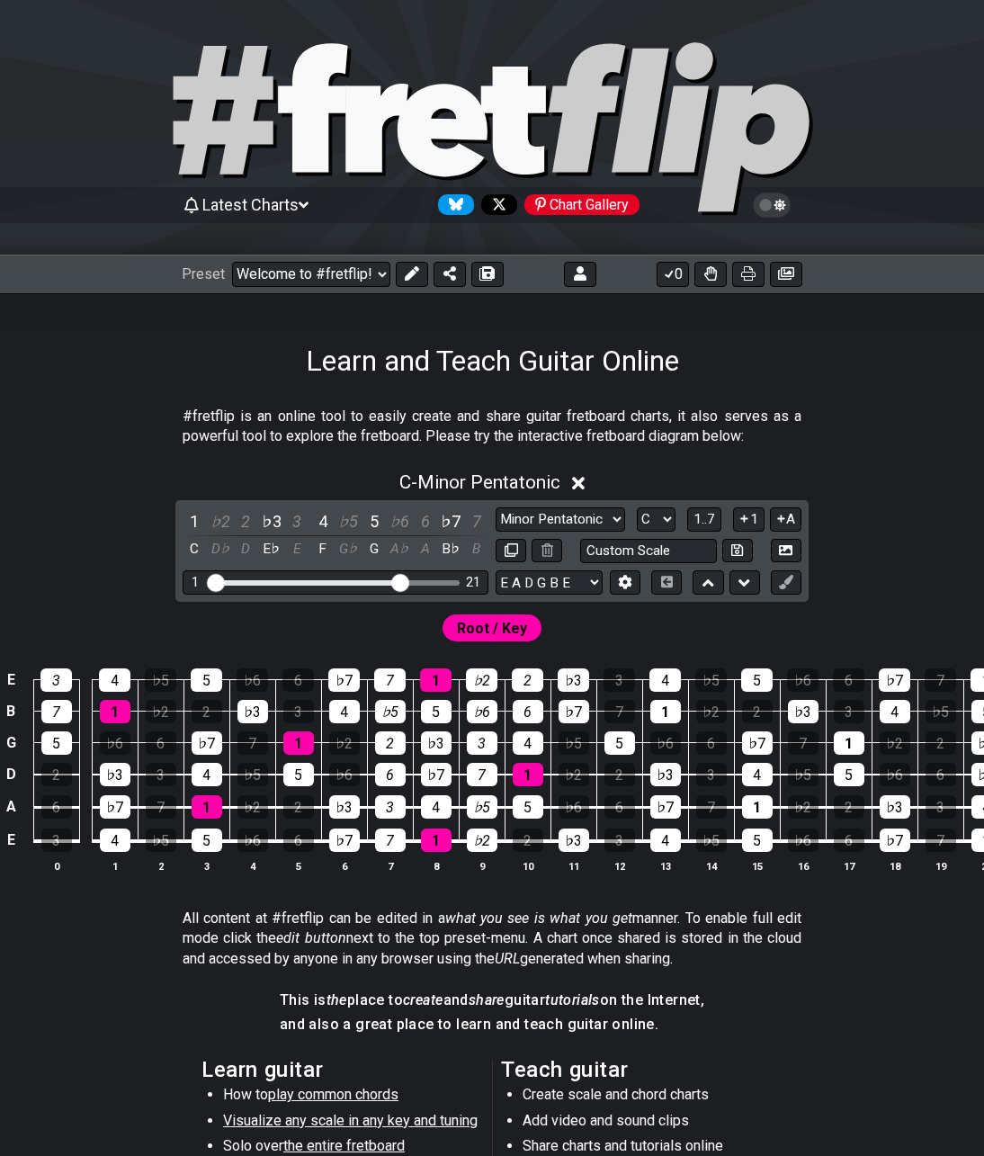
drag, startPoint x: 391, startPoint y: 579, endPoint x: 281, endPoint y: 588, distance: 111.0
click at [281, 588] on div "1 21" at bounding box center [336, 582] width 306 height 24
drag, startPoint x: 399, startPoint y: 583, endPoint x: 289, endPoint y: 582, distance: 110.6
click at [289, 581] on input "Visible fret range" at bounding box center [335, 581] width 255 height 0
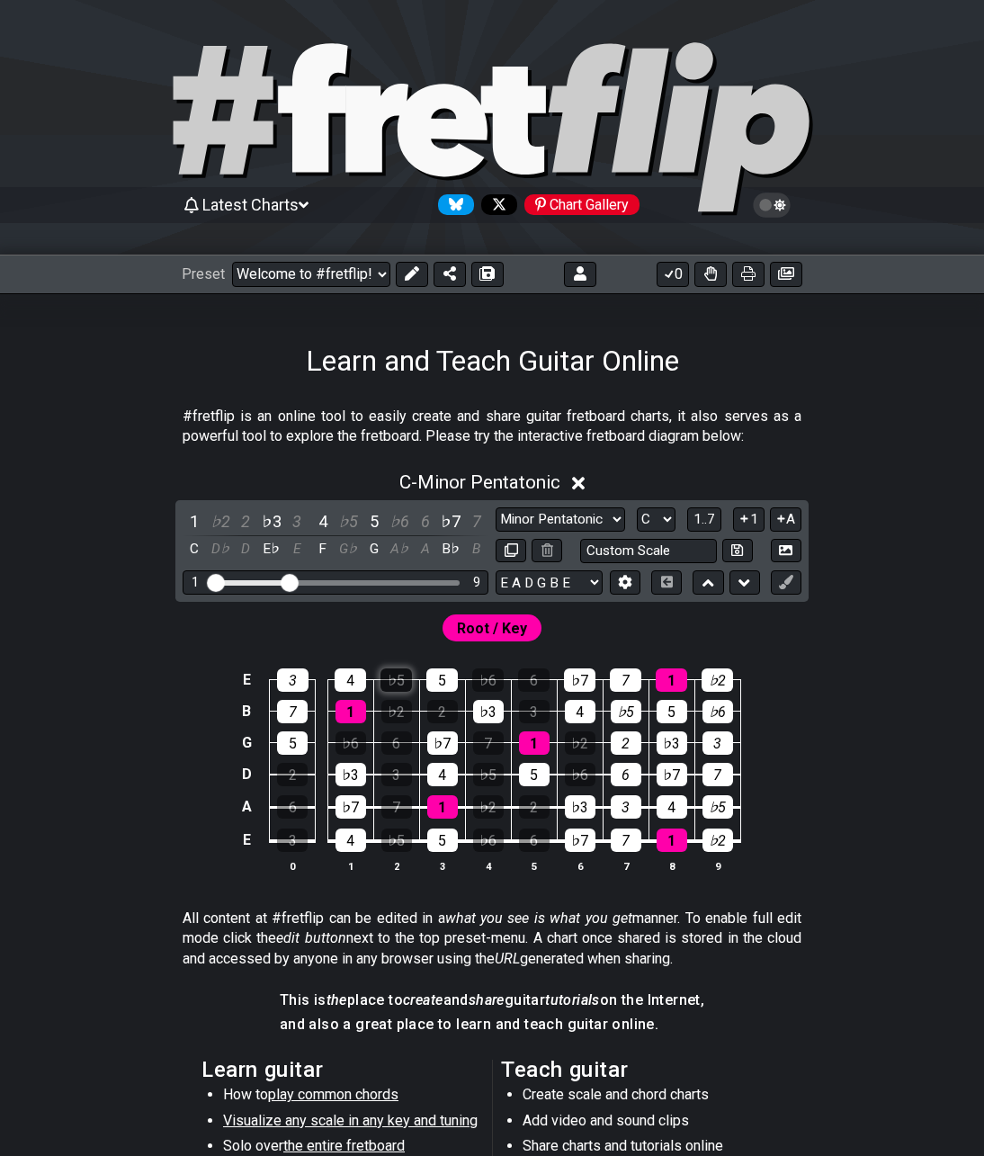
click at [397, 684] on div "♭5" at bounding box center [395, 679] width 31 height 23
drag, startPoint x: 397, startPoint y: 715, endPoint x: 398, endPoint y: 724, distance: 9.2
click at [397, 716] on div "♭2" at bounding box center [396, 711] width 31 height 23
drag, startPoint x: 395, startPoint y: 747, endPoint x: 394, endPoint y: 766, distance: 18.9
click at [395, 750] on div "6" at bounding box center [396, 742] width 31 height 23
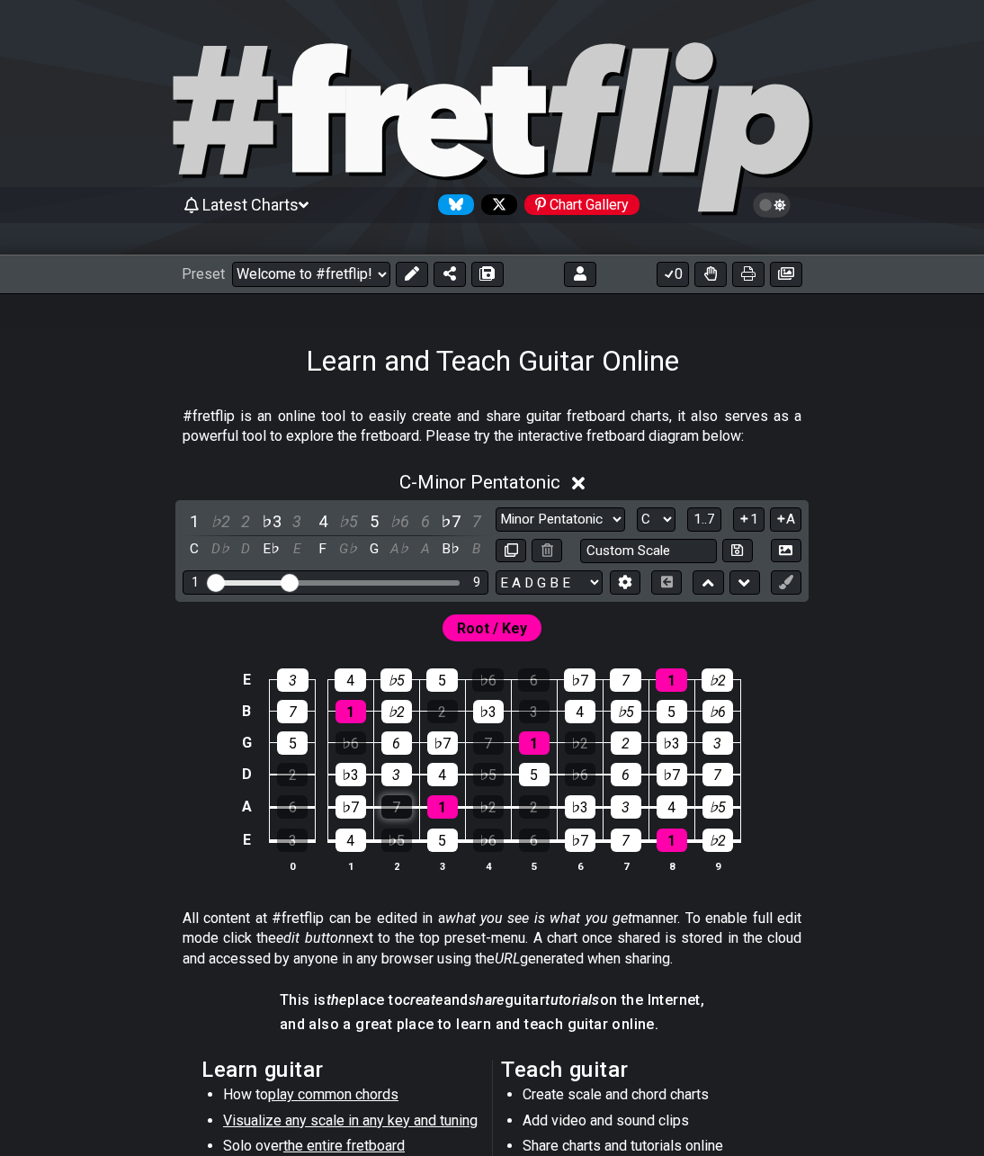
drag, startPoint x: 393, startPoint y: 773, endPoint x: 392, endPoint y: 797, distance: 24.3
click at [392, 777] on div "3" at bounding box center [396, 774] width 31 height 23
click at [392, 798] on div "7" at bounding box center [396, 806] width 31 height 23
click at [392, 834] on div "♭5" at bounding box center [396, 839] width 31 height 23
click at [407, 109] on icon at bounding box center [443, 130] width 90 height 93
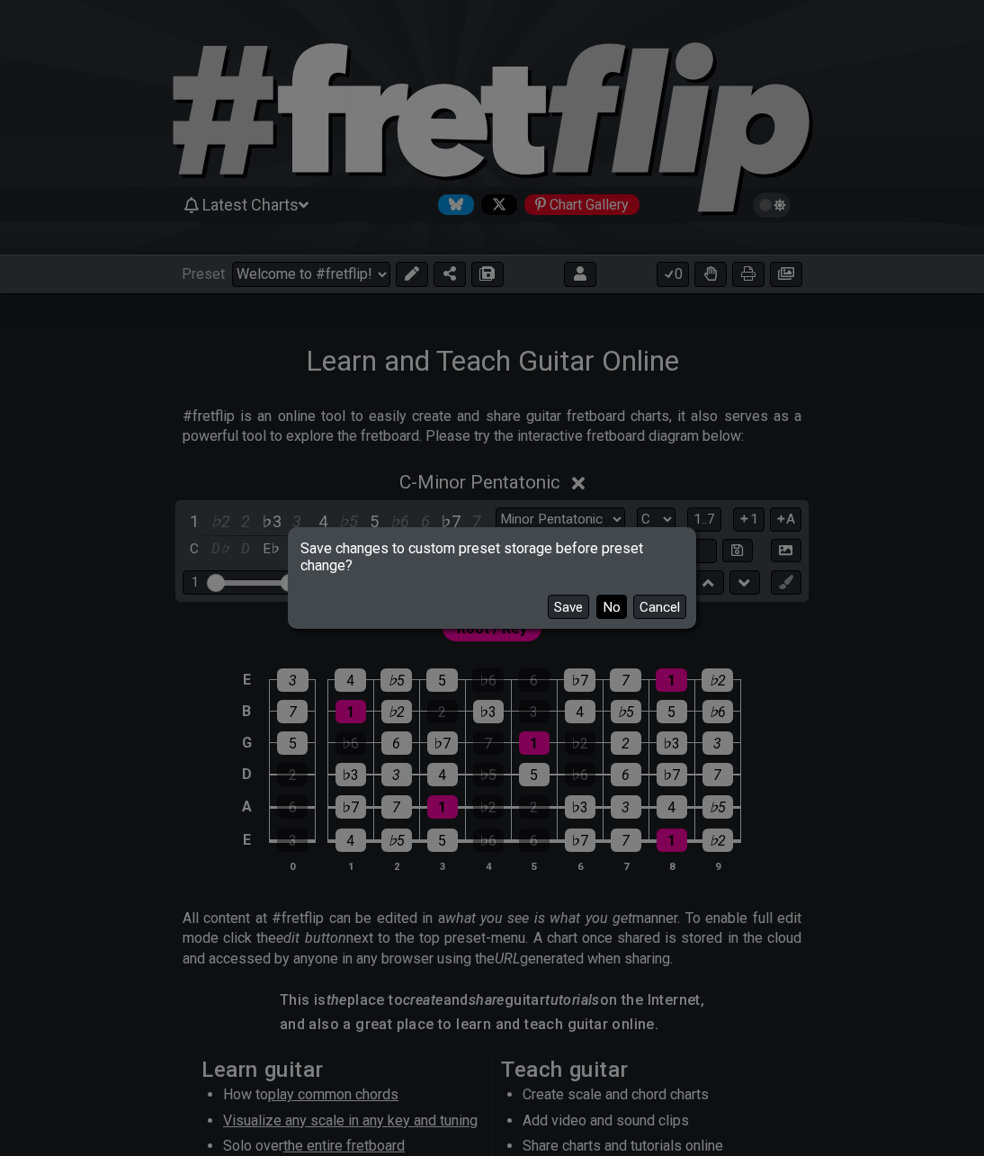
click at [613, 613] on button "No" at bounding box center [611, 607] width 31 height 24
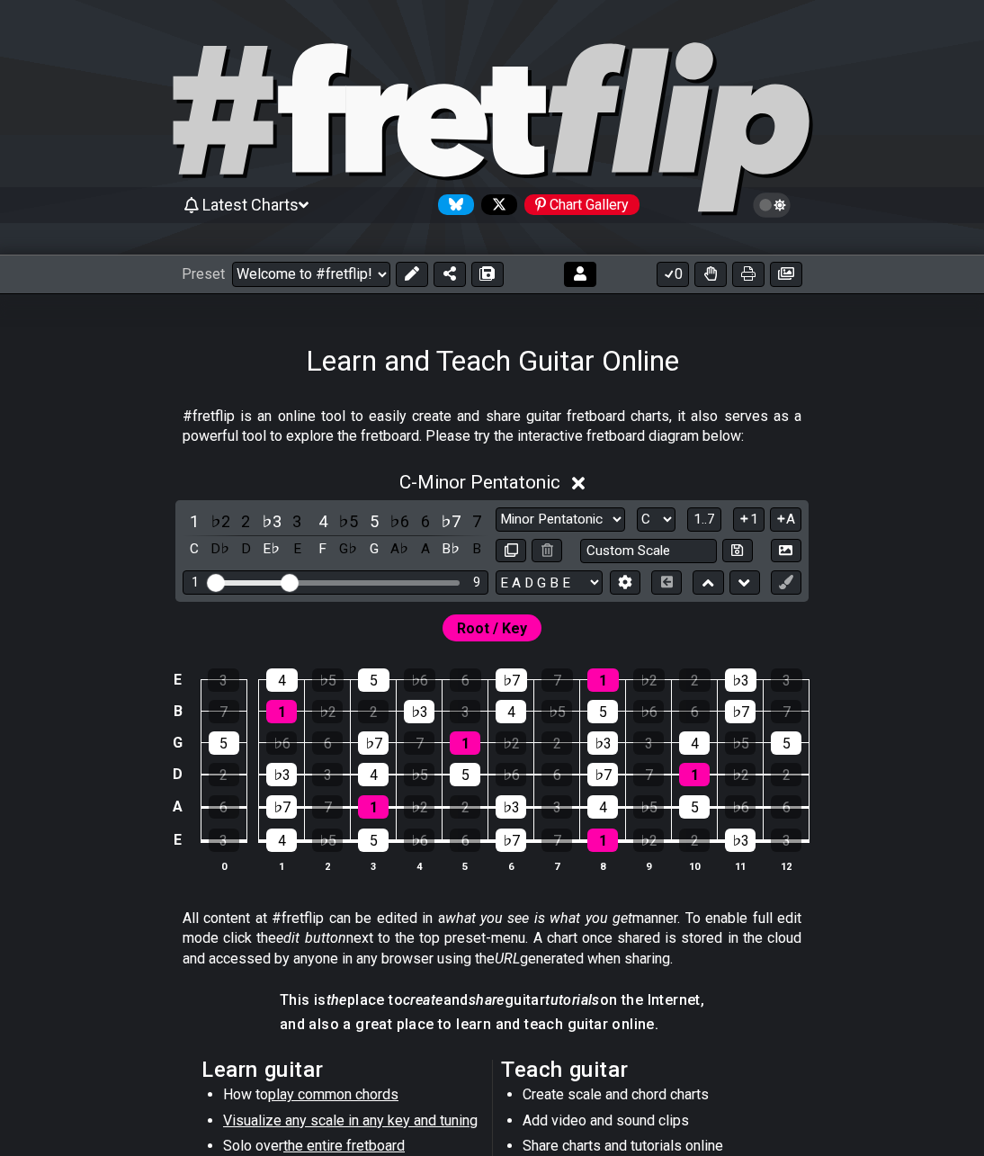
click at [578, 273] on icon at bounding box center [580, 273] width 13 height 14
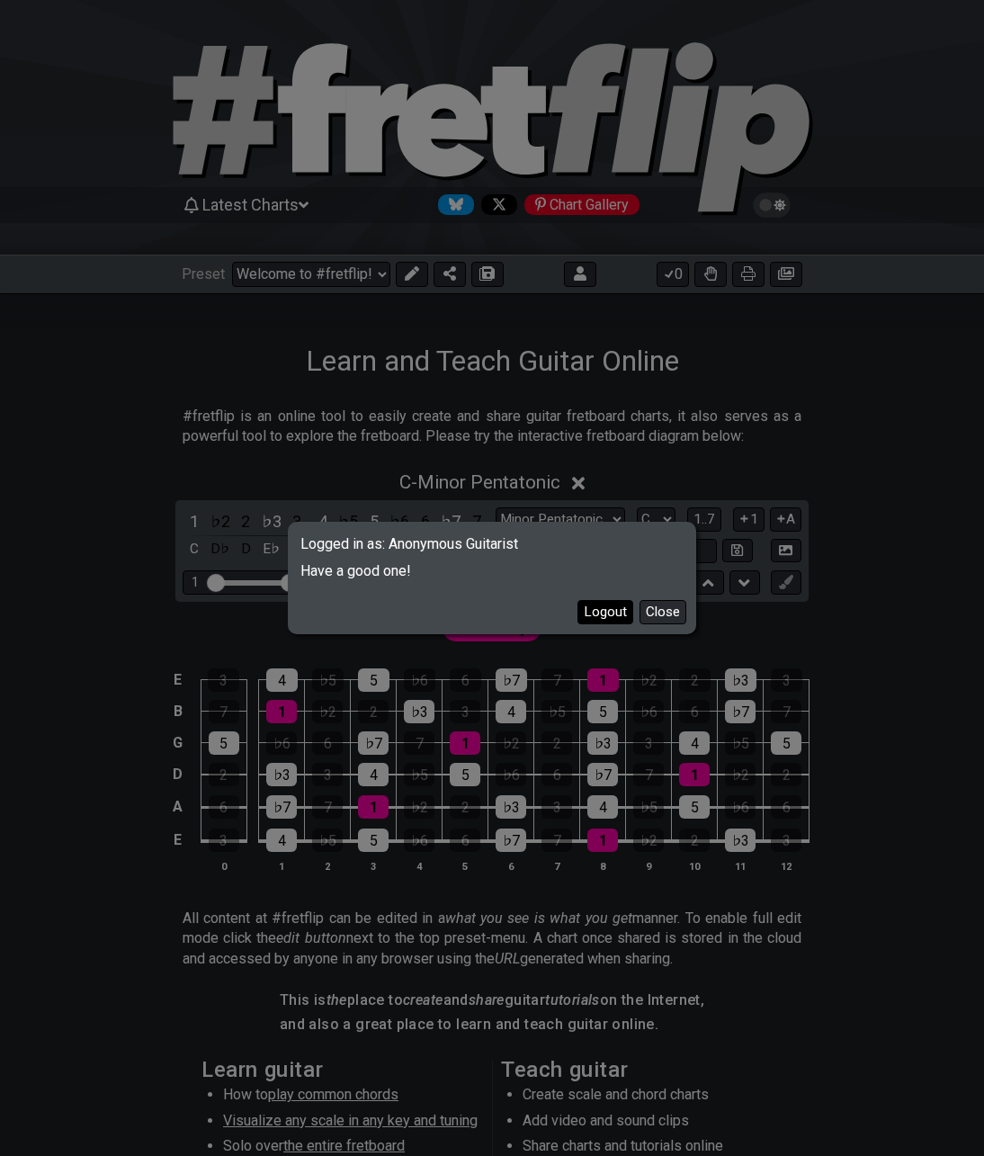
click at [601, 605] on button "Logout" at bounding box center [605, 612] width 56 height 24
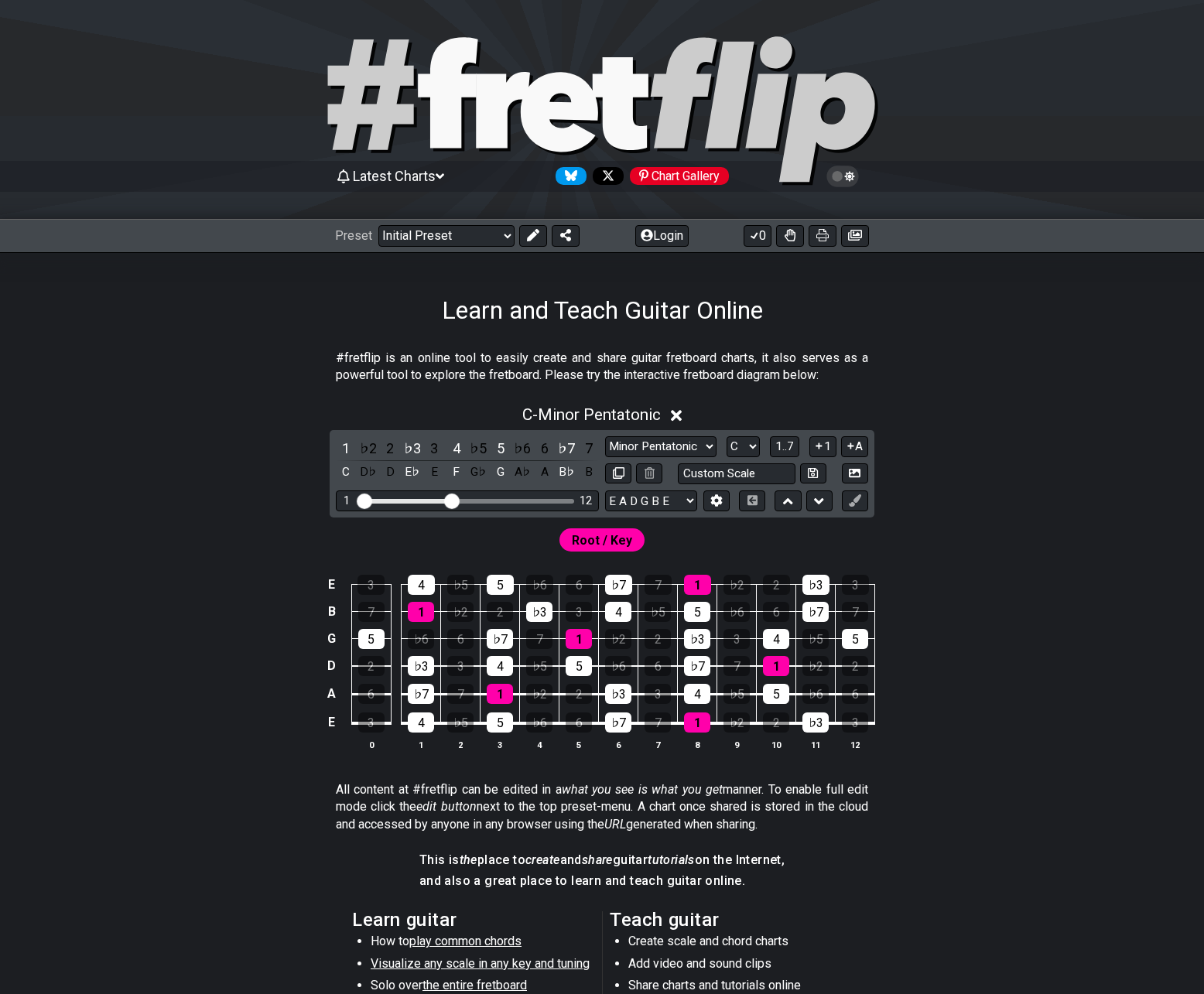
click at [568, 175] on icon "Follow #fretflip at Bluesky" at bounding box center [571, 175] width 12 height 11
click at [605, 175] on icon "Follow #fretflip at X" at bounding box center [608, 175] width 12 height 12
